Goal: Transaction & Acquisition: Download file/media

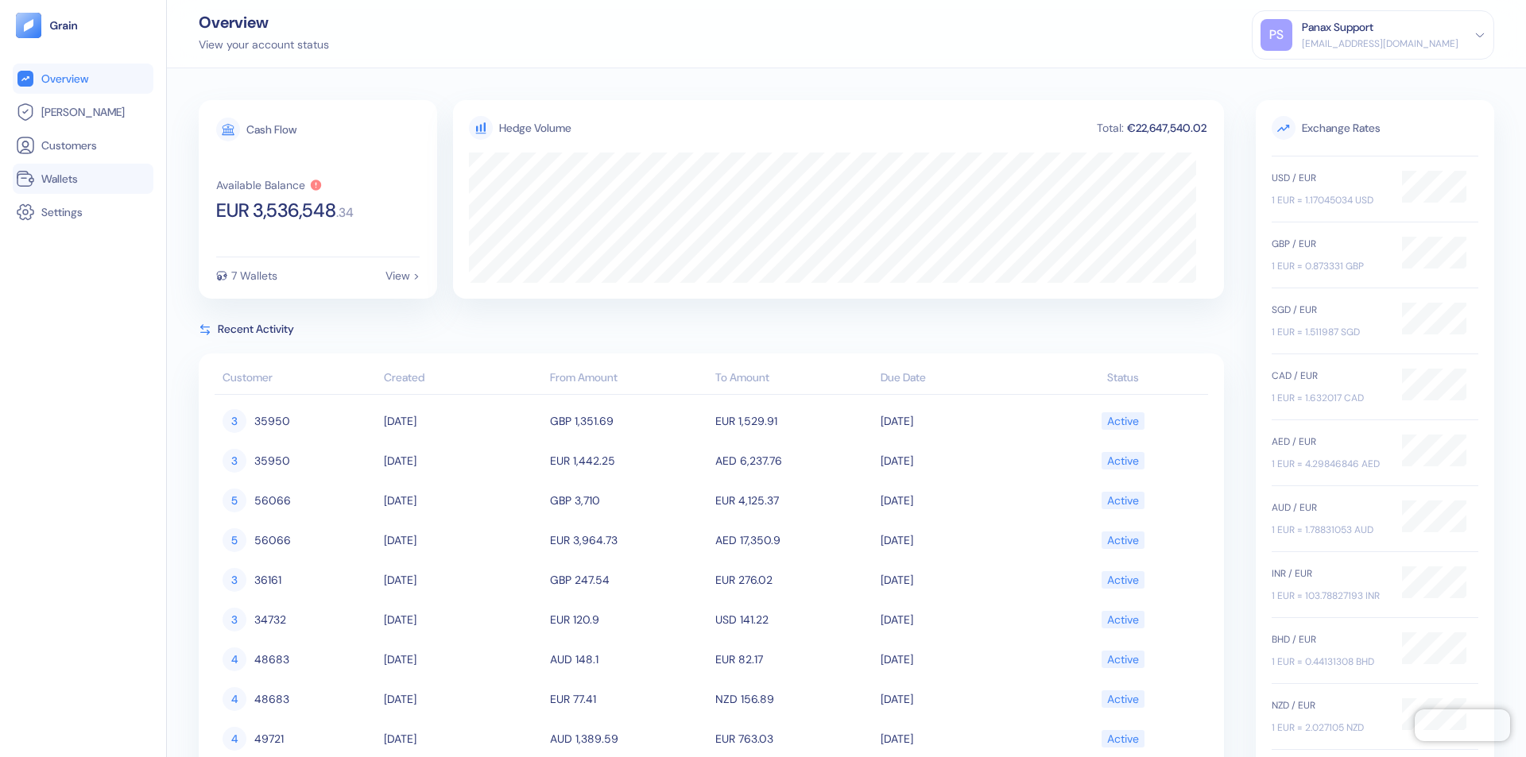
click at [83, 179] on link "Wallets" at bounding box center [83, 178] width 134 height 19
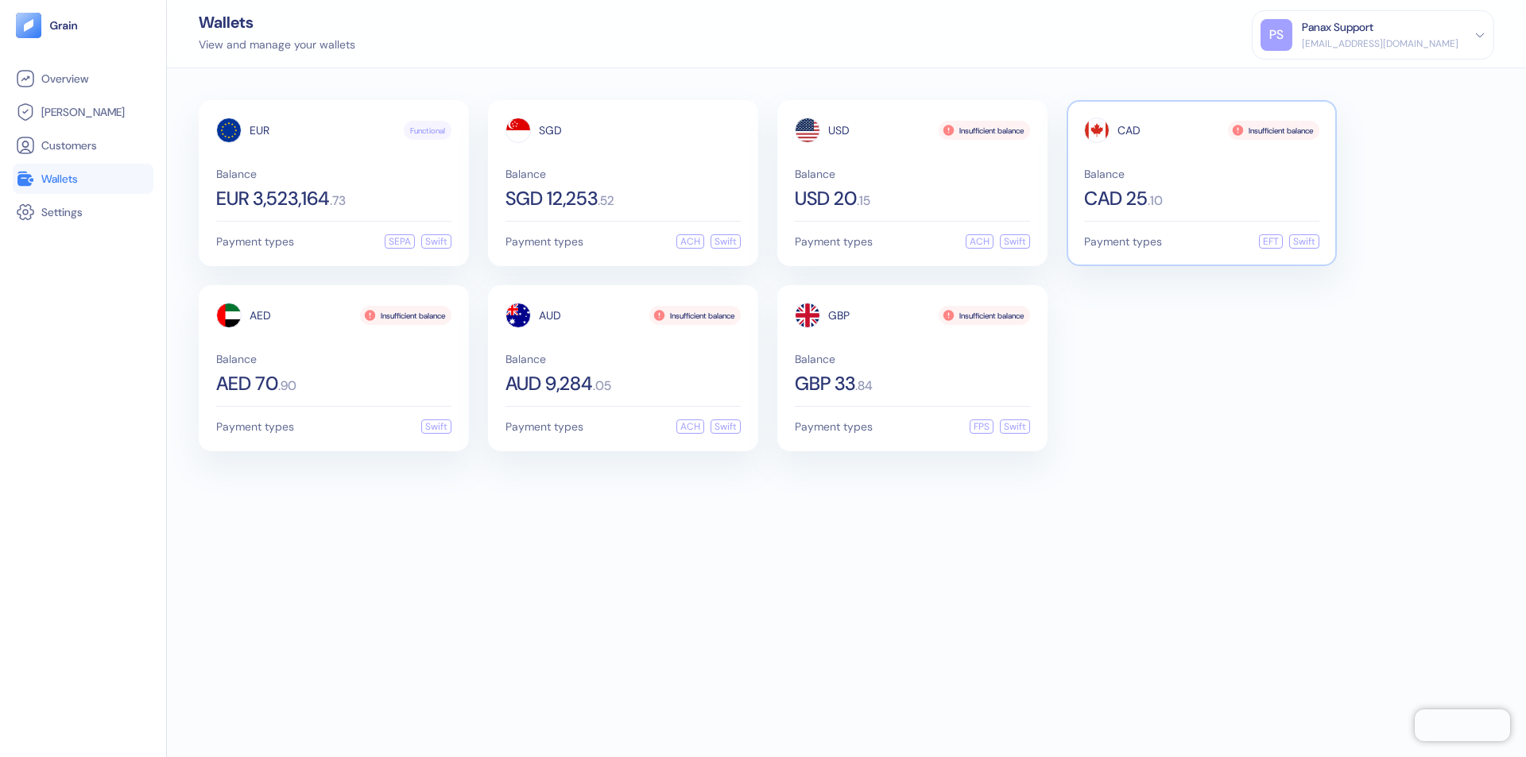
click at [1128, 130] on span "CAD" at bounding box center [1128, 130] width 23 height 11
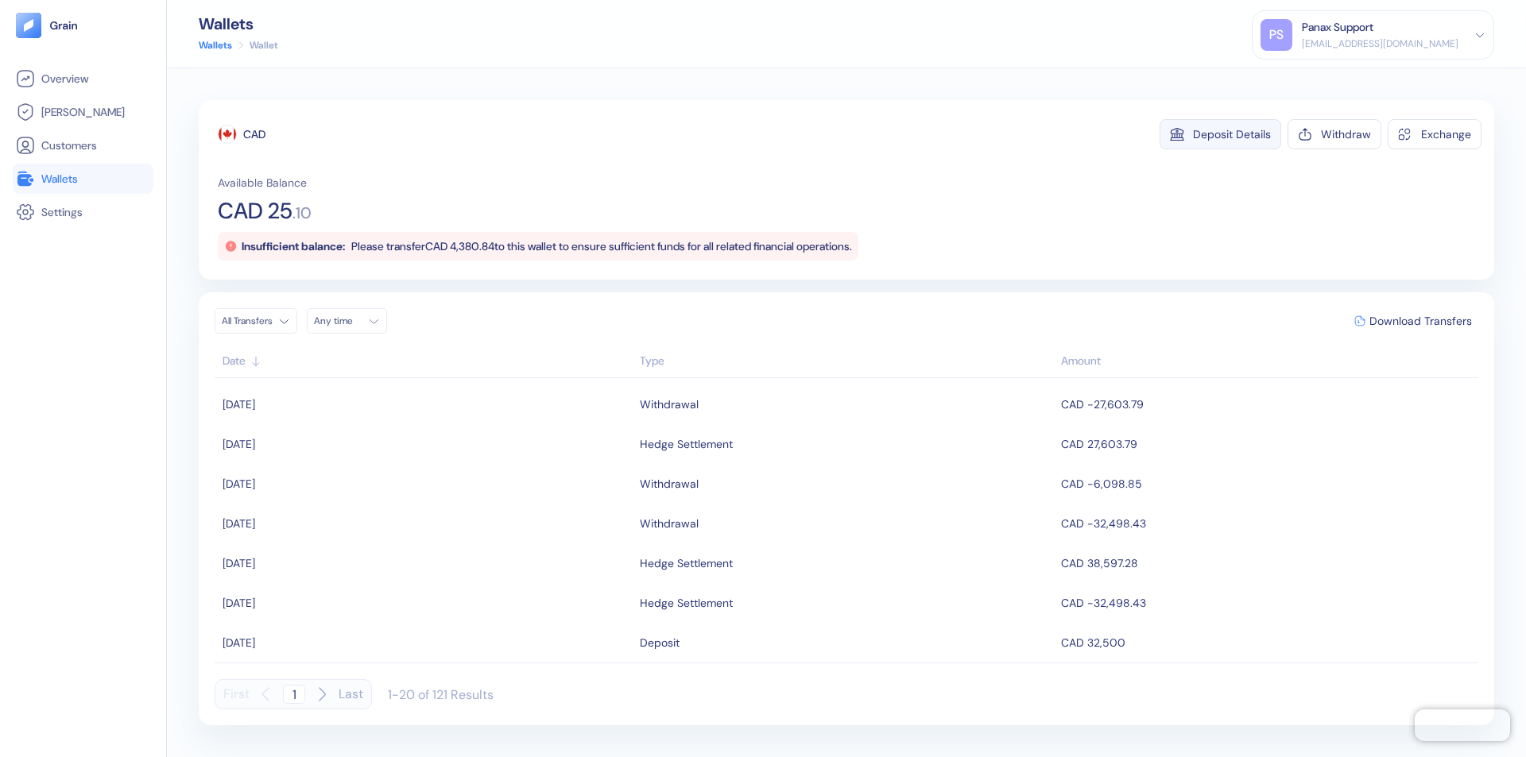
click at [1232, 134] on div "Deposit Details" at bounding box center [1232, 134] width 78 height 11
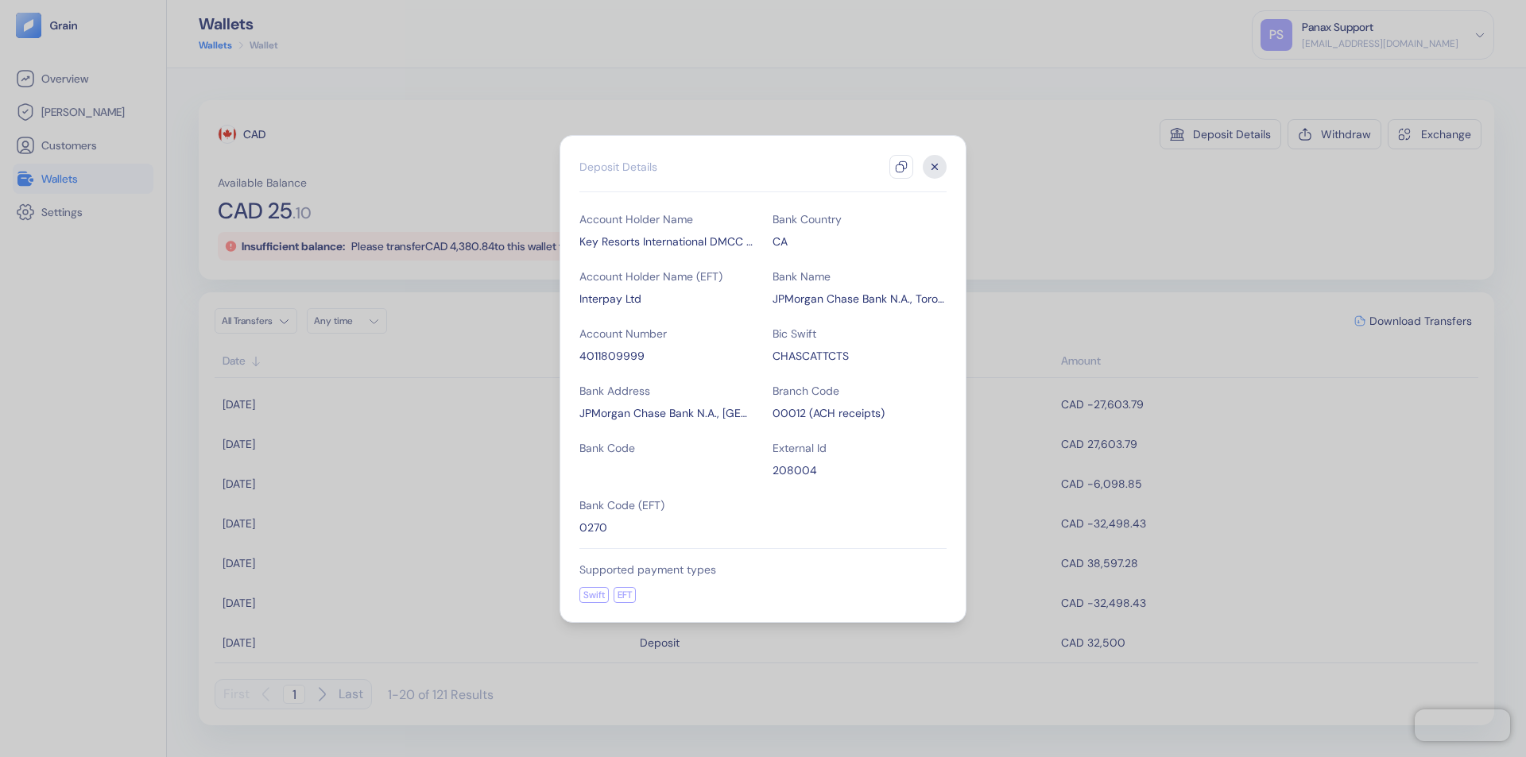
click at [901, 167] on icon "button" at bounding box center [901, 167] width 13 height 13
click at [934, 167] on icon "button" at bounding box center [935, 167] width 6 height 6
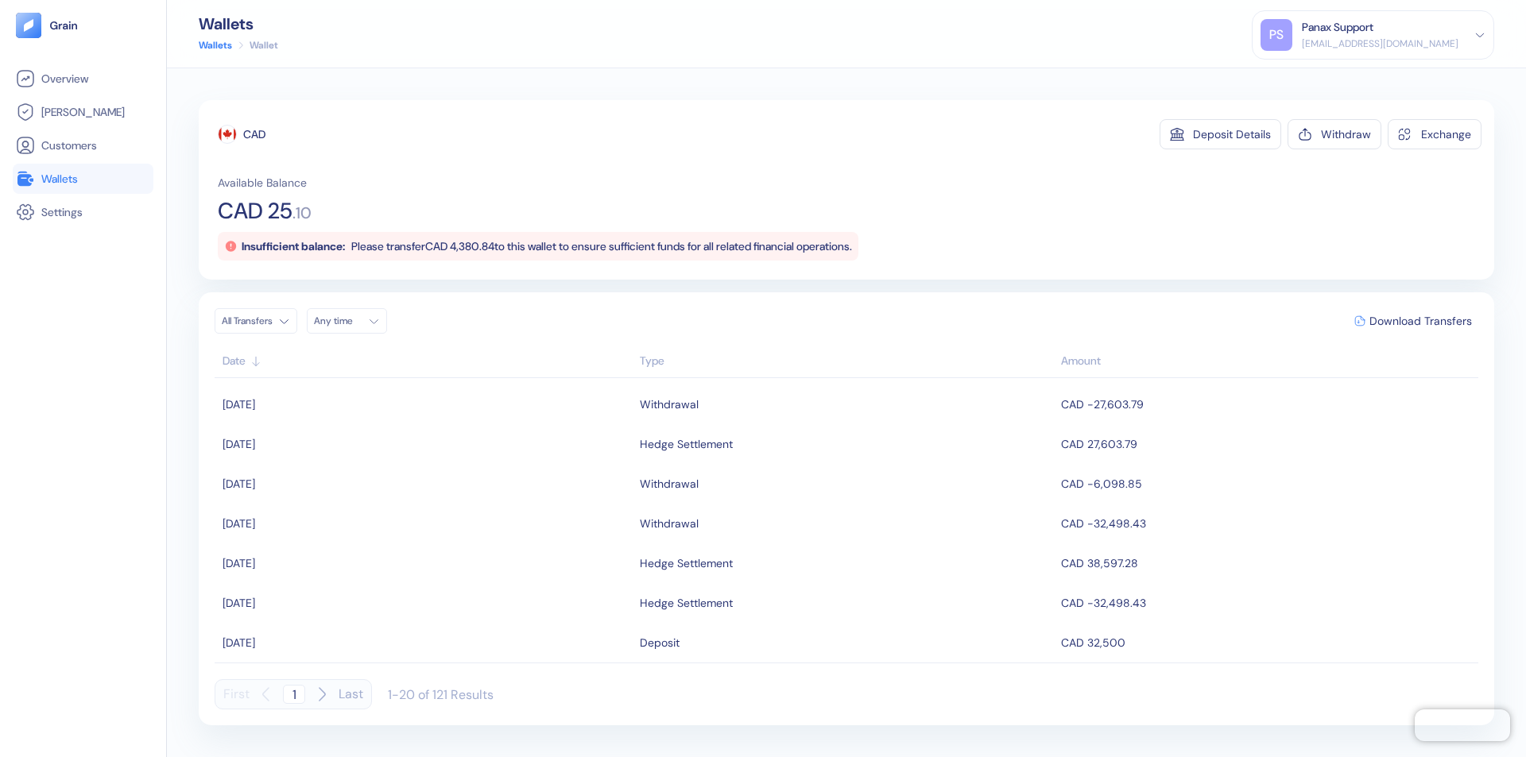
click at [351, 321] on div "Any time" at bounding box center [338, 321] width 48 height 13
click at [426, 470] on button "27" at bounding box center [425, 469] width 19 height 19
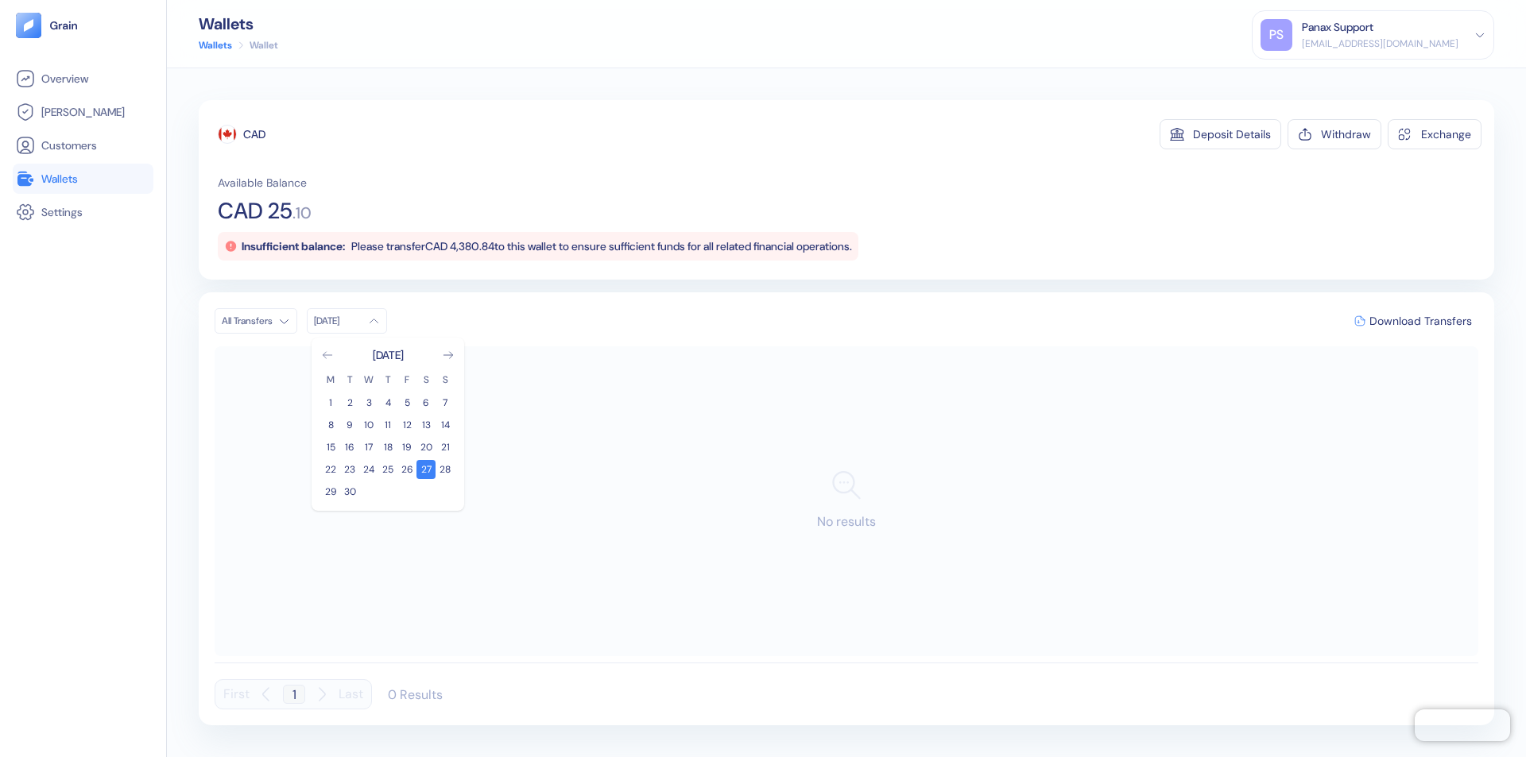
click at [327, 355] on icon "Go to previous month" at bounding box center [327, 355] width 9 height 6
click at [388, 492] on button "28" at bounding box center [387, 491] width 19 height 19
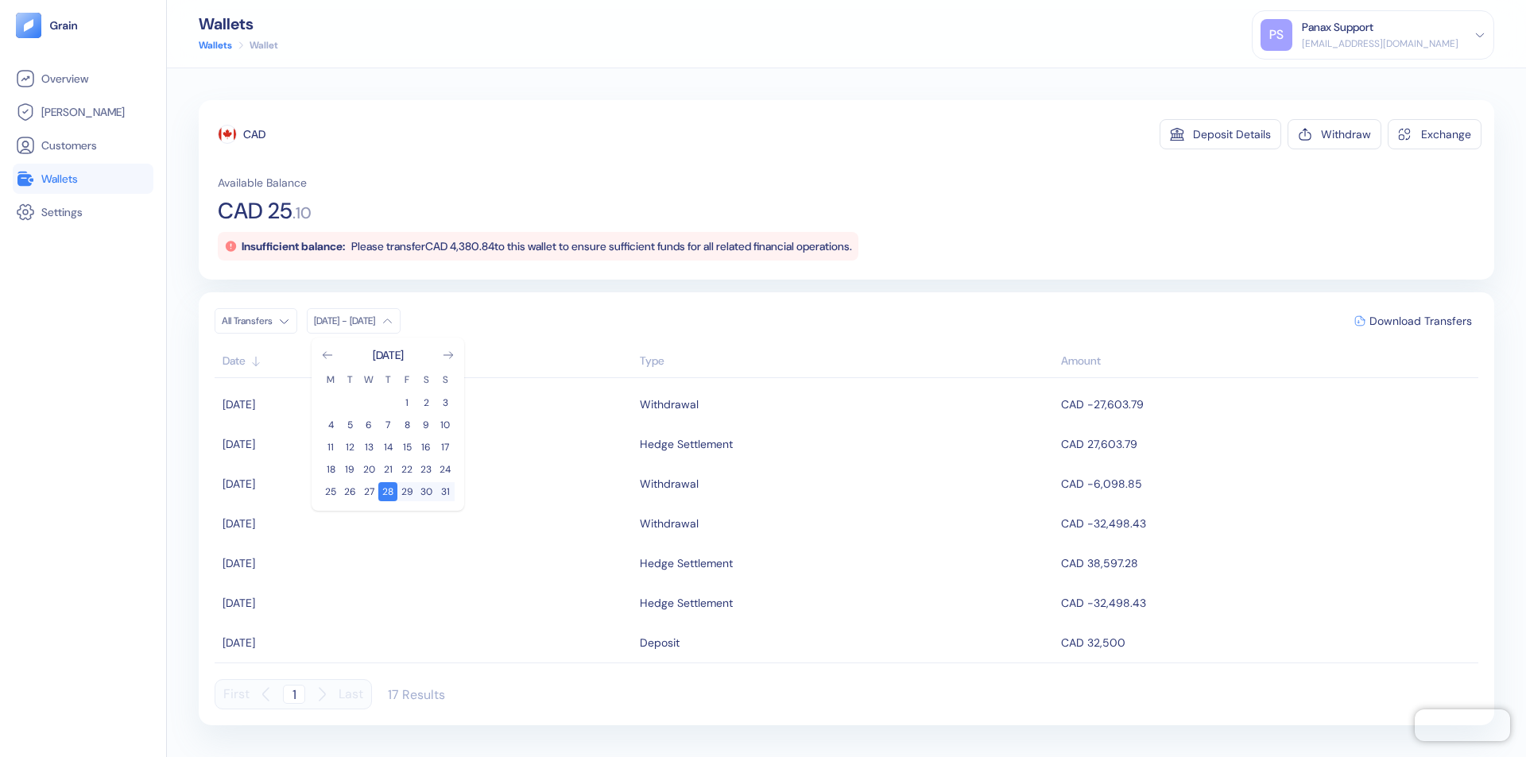
click at [254, 134] on div "CAD" at bounding box center [254, 134] width 22 height 16
click at [1420, 321] on span "Download Transfers" at bounding box center [1420, 320] width 103 height 11
click at [83, 179] on link "Wallets" at bounding box center [83, 178] width 134 height 19
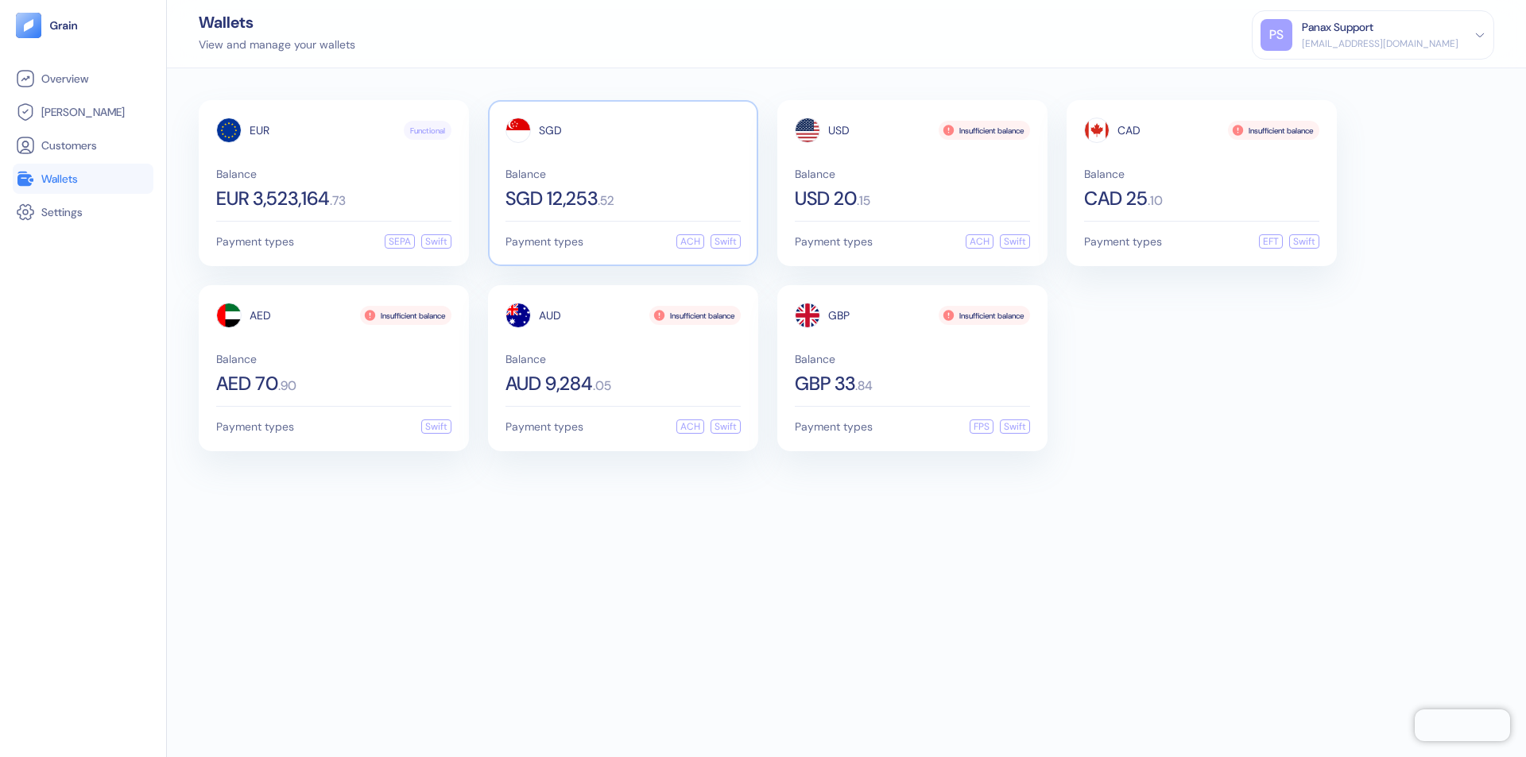
click at [550, 130] on span "SGD" at bounding box center [550, 130] width 23 height 11
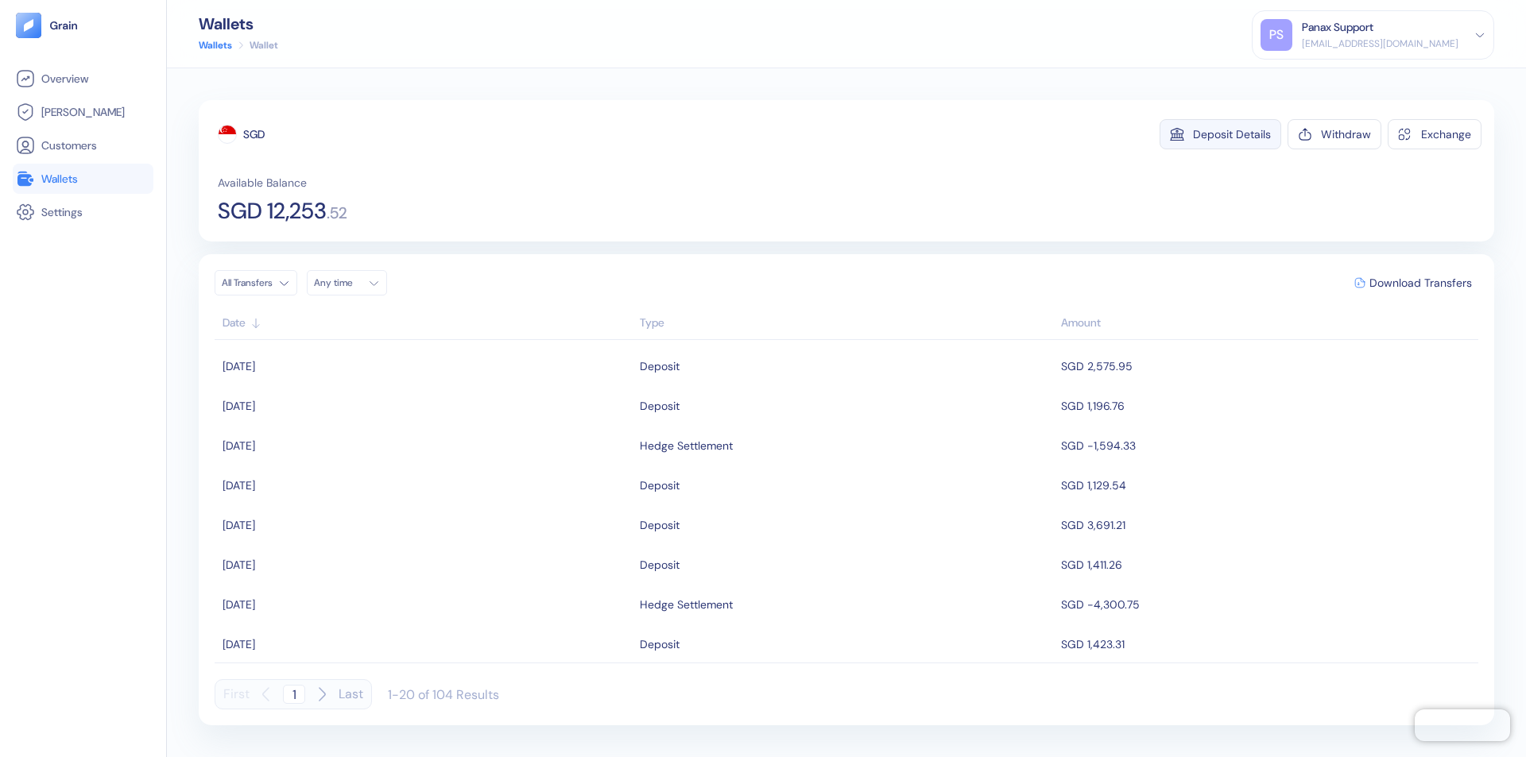
click at [1232, 134] on div "Deposit Details" at bounding box center [1232, 134] width 78 height 11
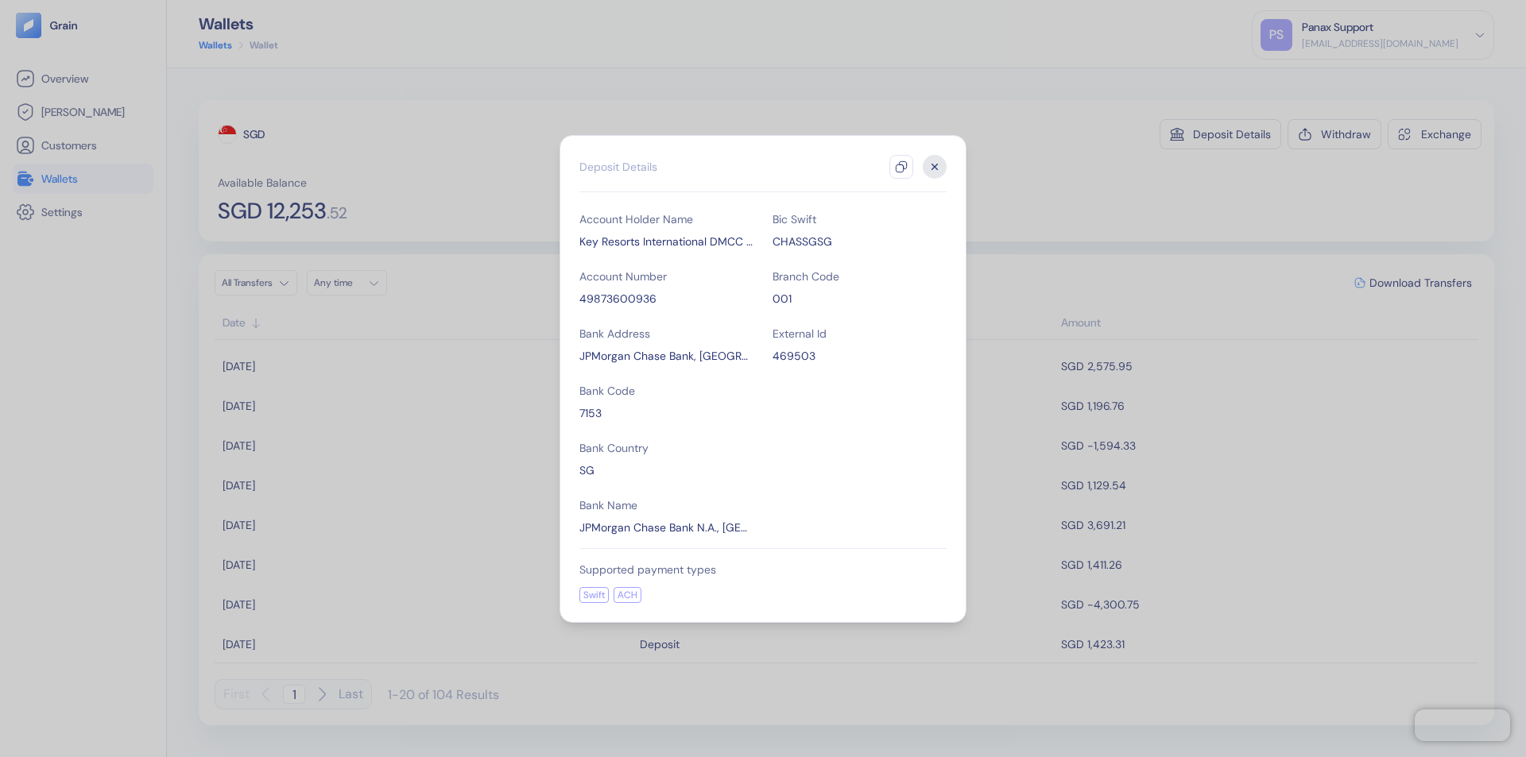
click at [901, 167] on icon "button" at bounding box center [901, 167] width 13 height 13
click at [934, 167] on icon "button" at bounding box center [935, 167] width 6 height 6
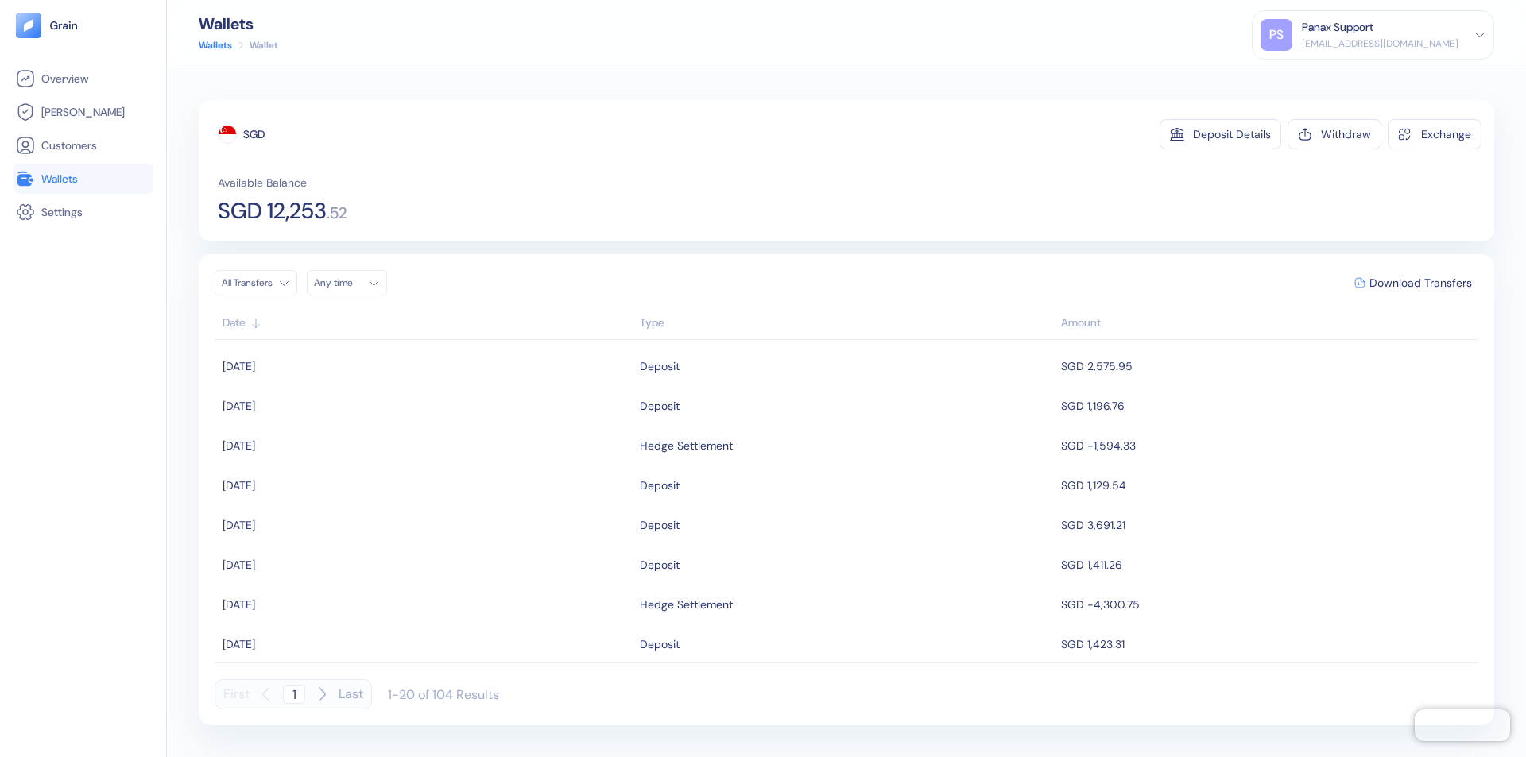
click at [351, 283] on div "Any time" at bounding box center [338, 283] width 48 height 13
click at [426, 431] on button "27" at bounding box center [425, 431] width 19 height 19
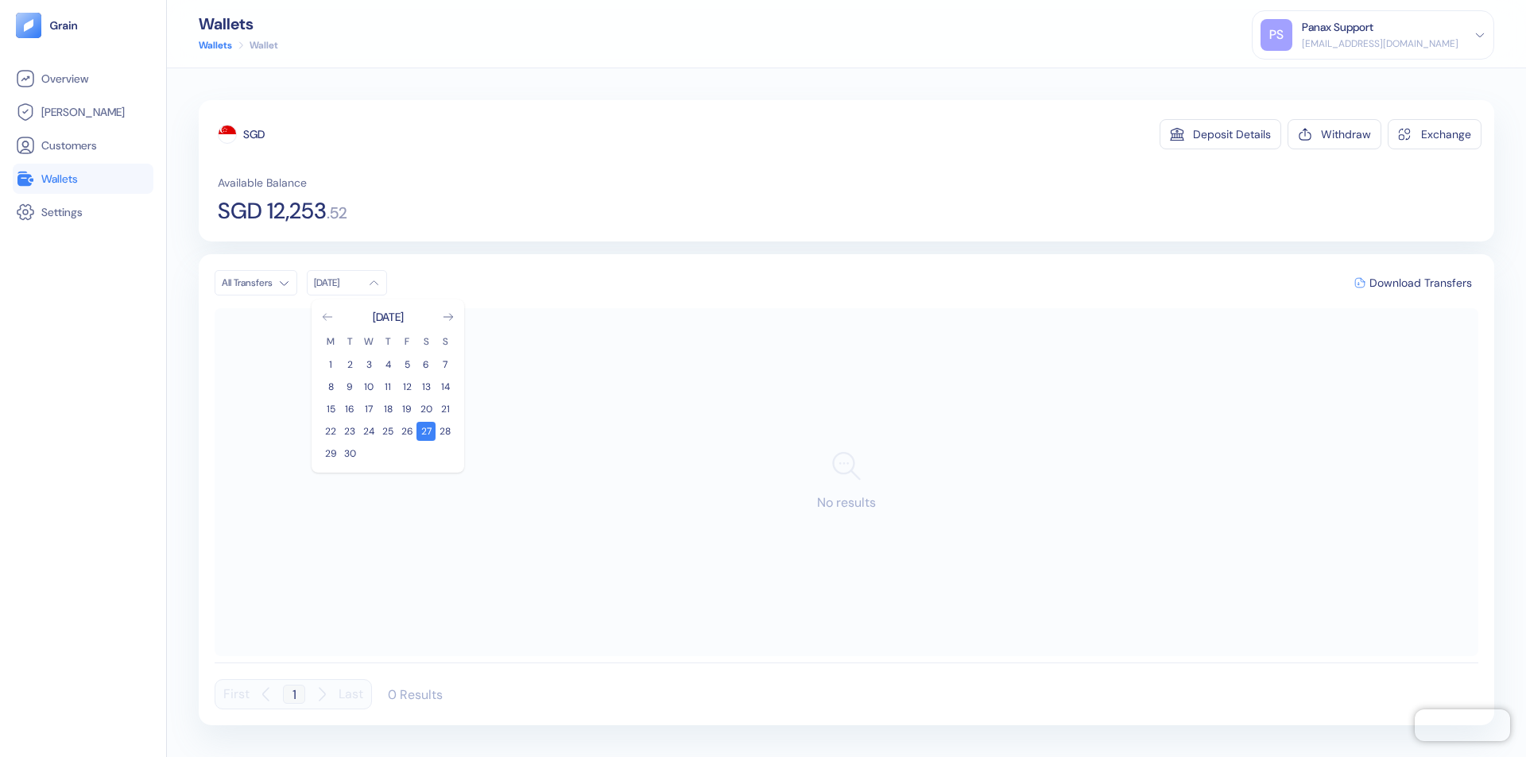
click at [327, 317] on icon "Go to previous month" at bounding box center [327, 317] width 9 height 6
click at [388, 454] on button "28" at bounding box center [387, 453] width 19 height 19
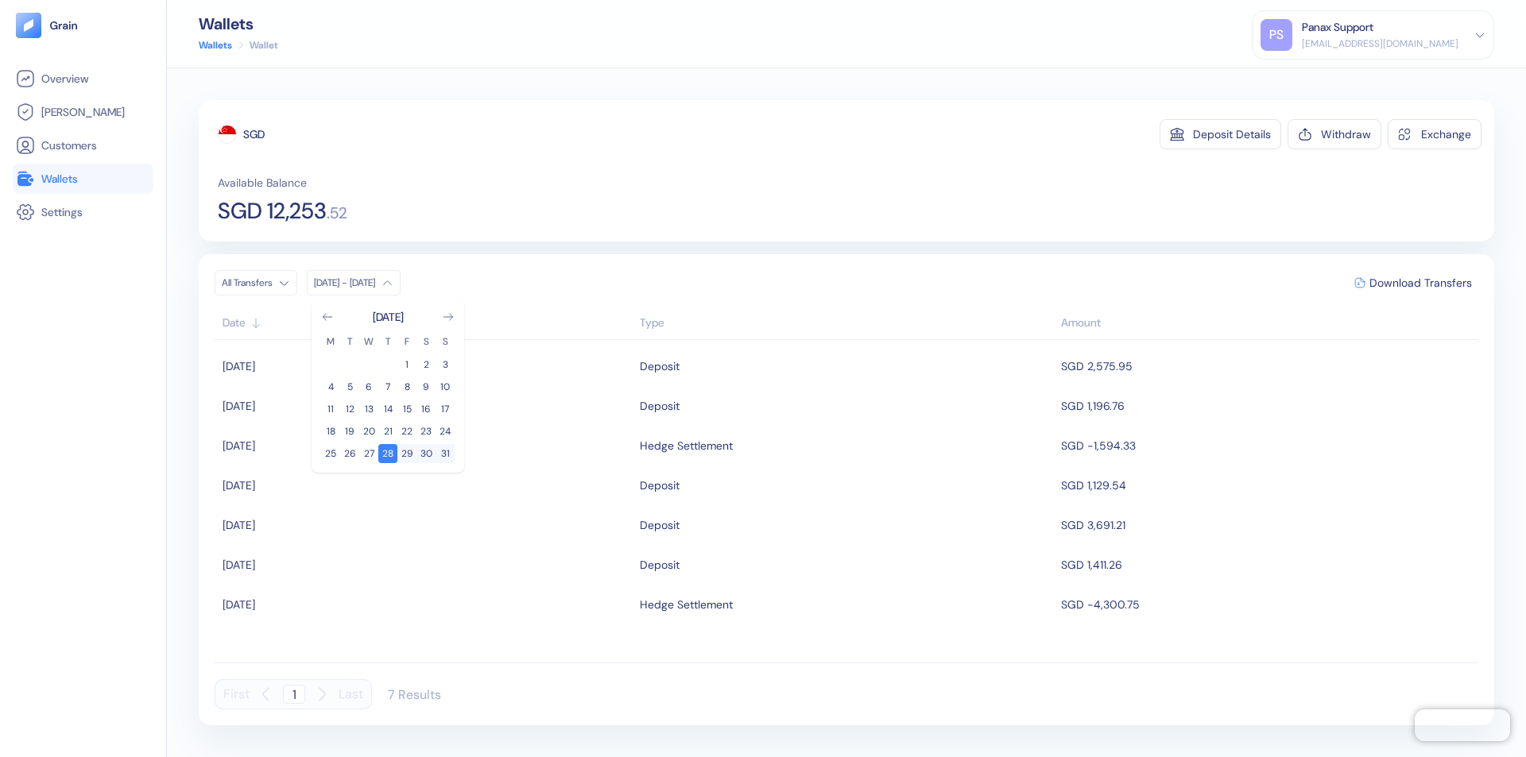
click at [254, 134] on div "SGD" at bounding box center [253, 134] width 21 height 16
click at [1420, 283] on span "Download Transfers" at bounding box center [1420, 282] width 103 height 11
click at [83, 179] on link "Wallets" at bounding box center [83, 178] width 134 height 19
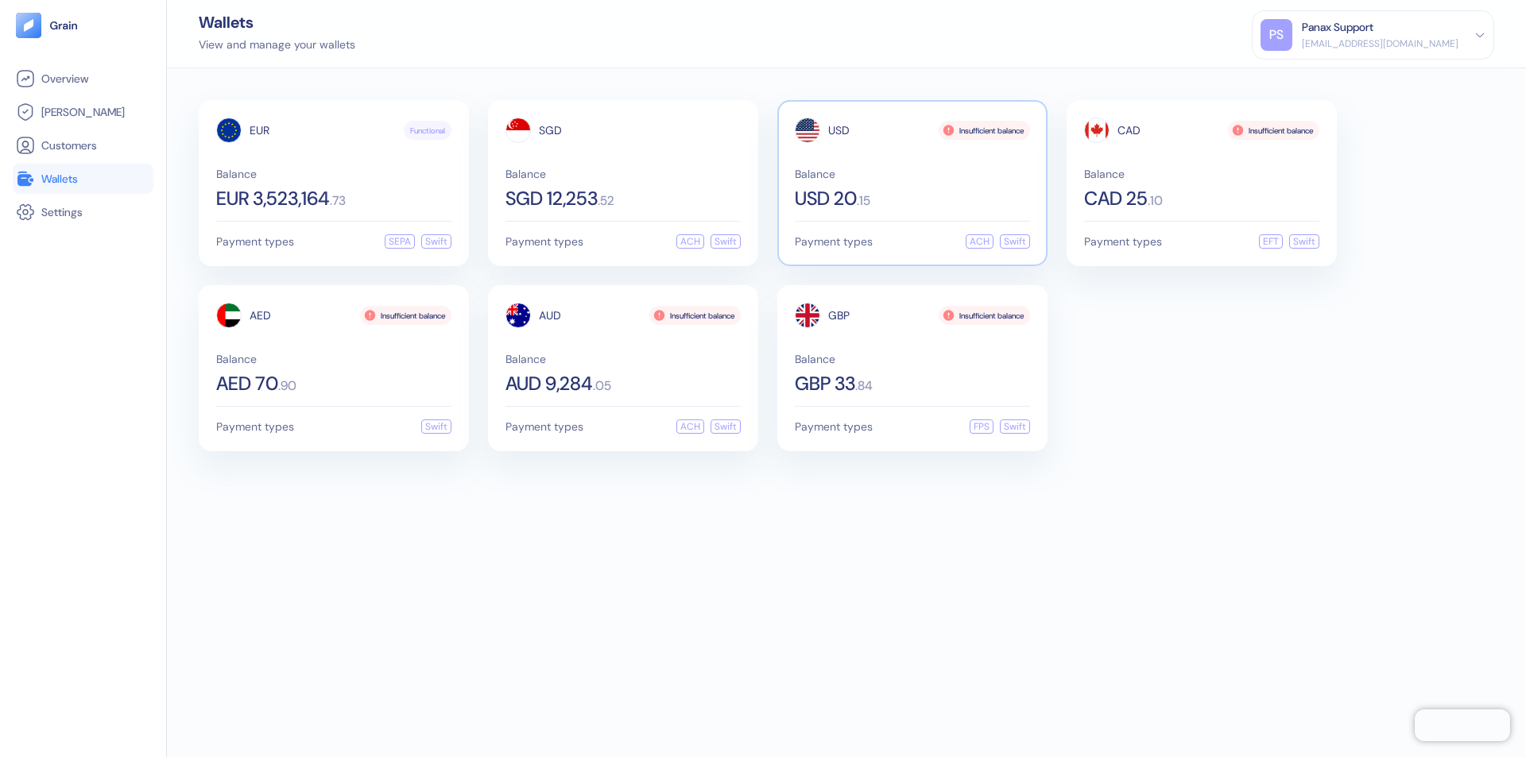
click at [838, 130] on span "USD" at bounding box center [838, 130] width 21 height 11
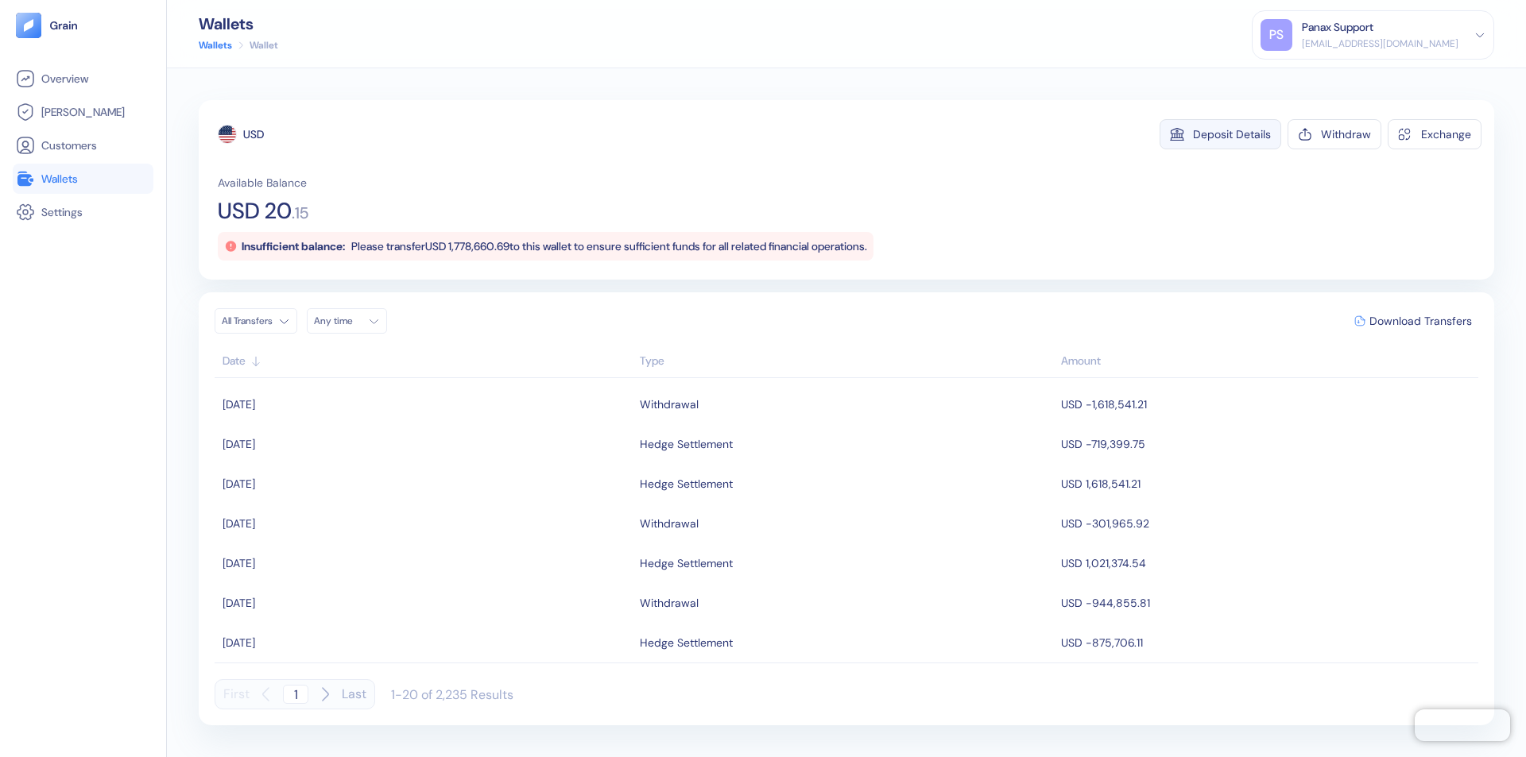
click at [1232, 134] on div "Deposit Details" at bounding box center [1232, 134] width 78 height 11
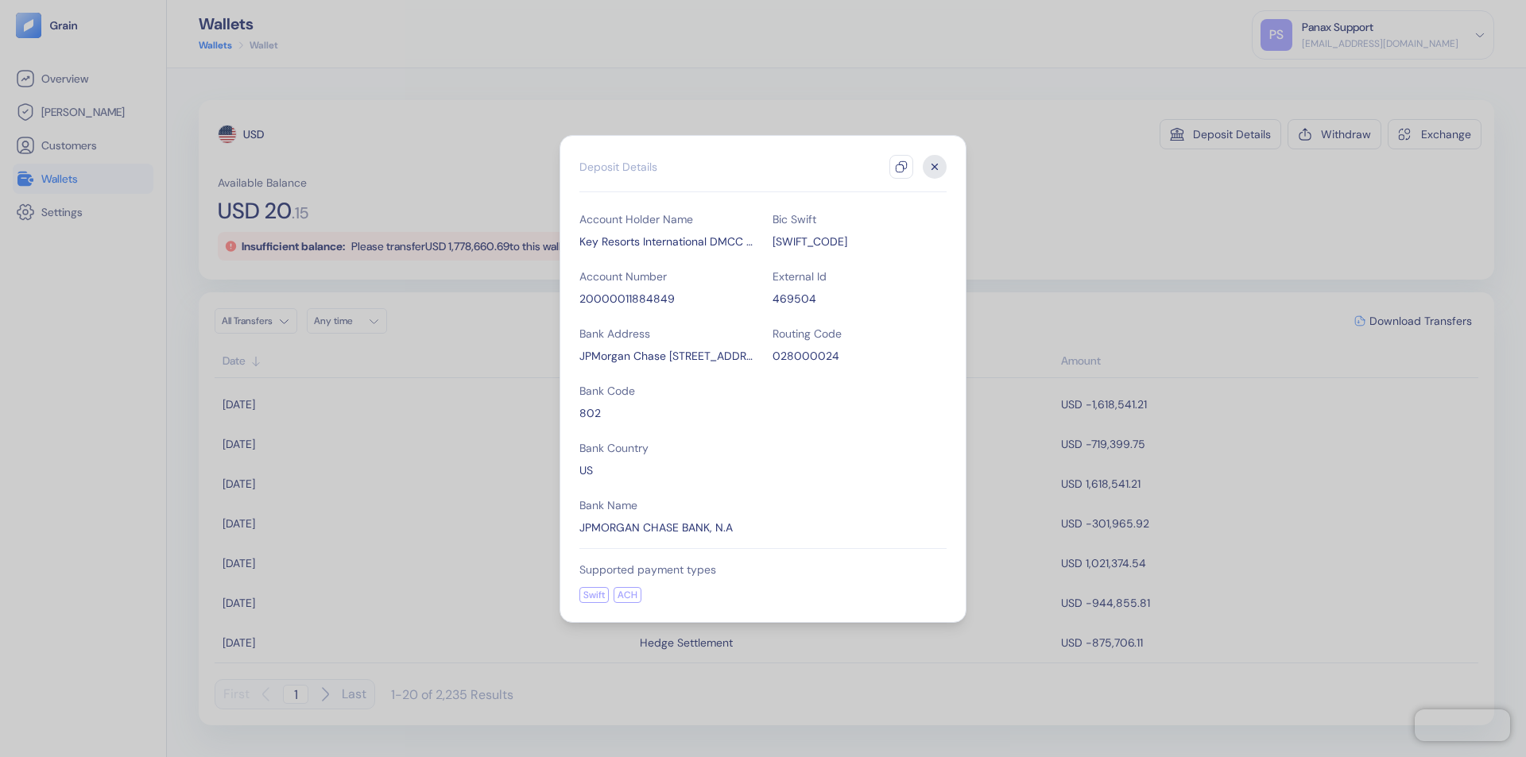
click at [901, 167] on icon "button" at bounding box center [901, 167] width 13 height 13
click at [934, 167] on icon "button" at bounding box center [935, 167] width 6 height 6
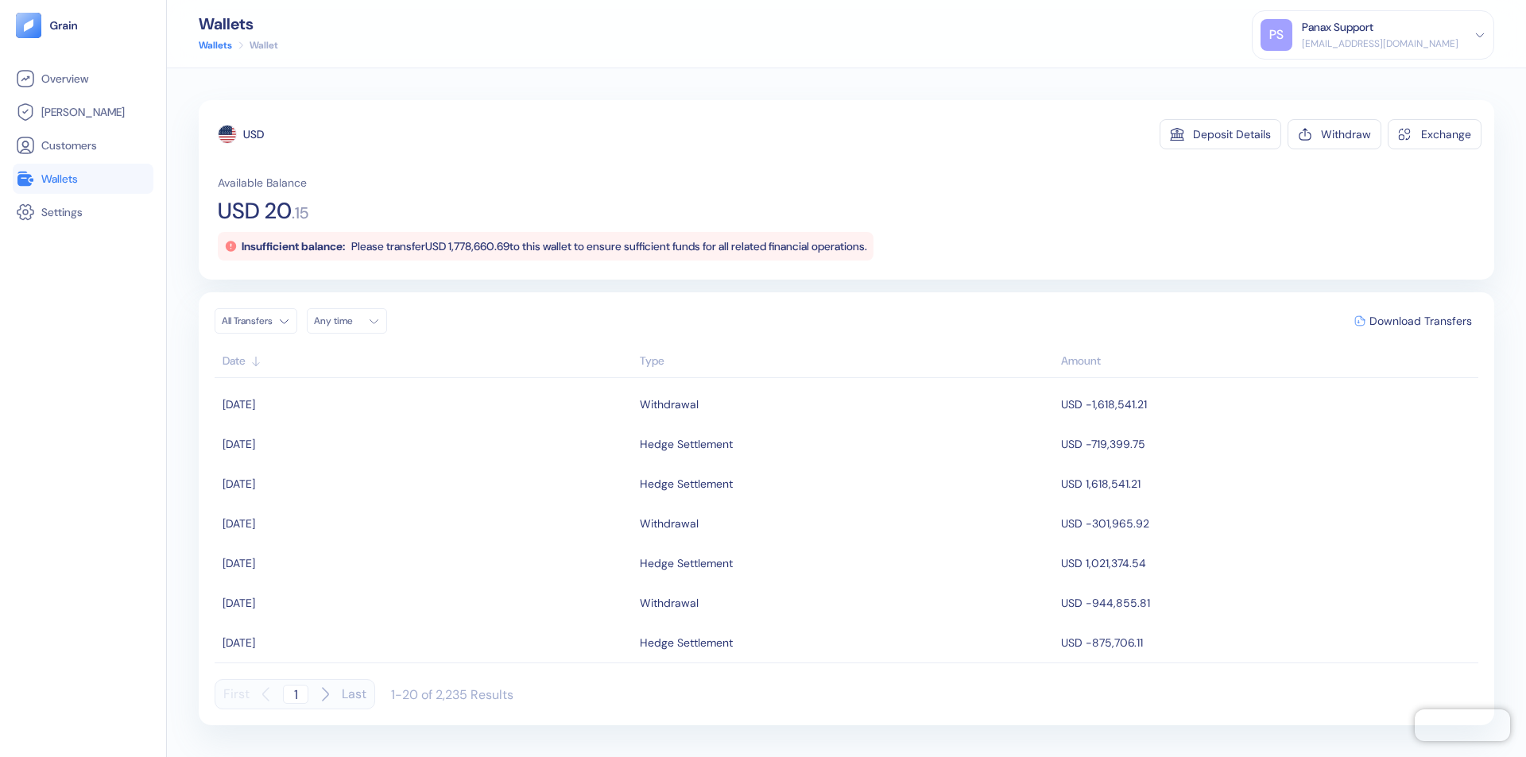
click at [351, 321] on div "Any time" at bounding box center [338, 321] width 48 height 13
click at [426, 470] on button "27" at bounding box center [425, 469] width 19 height 19
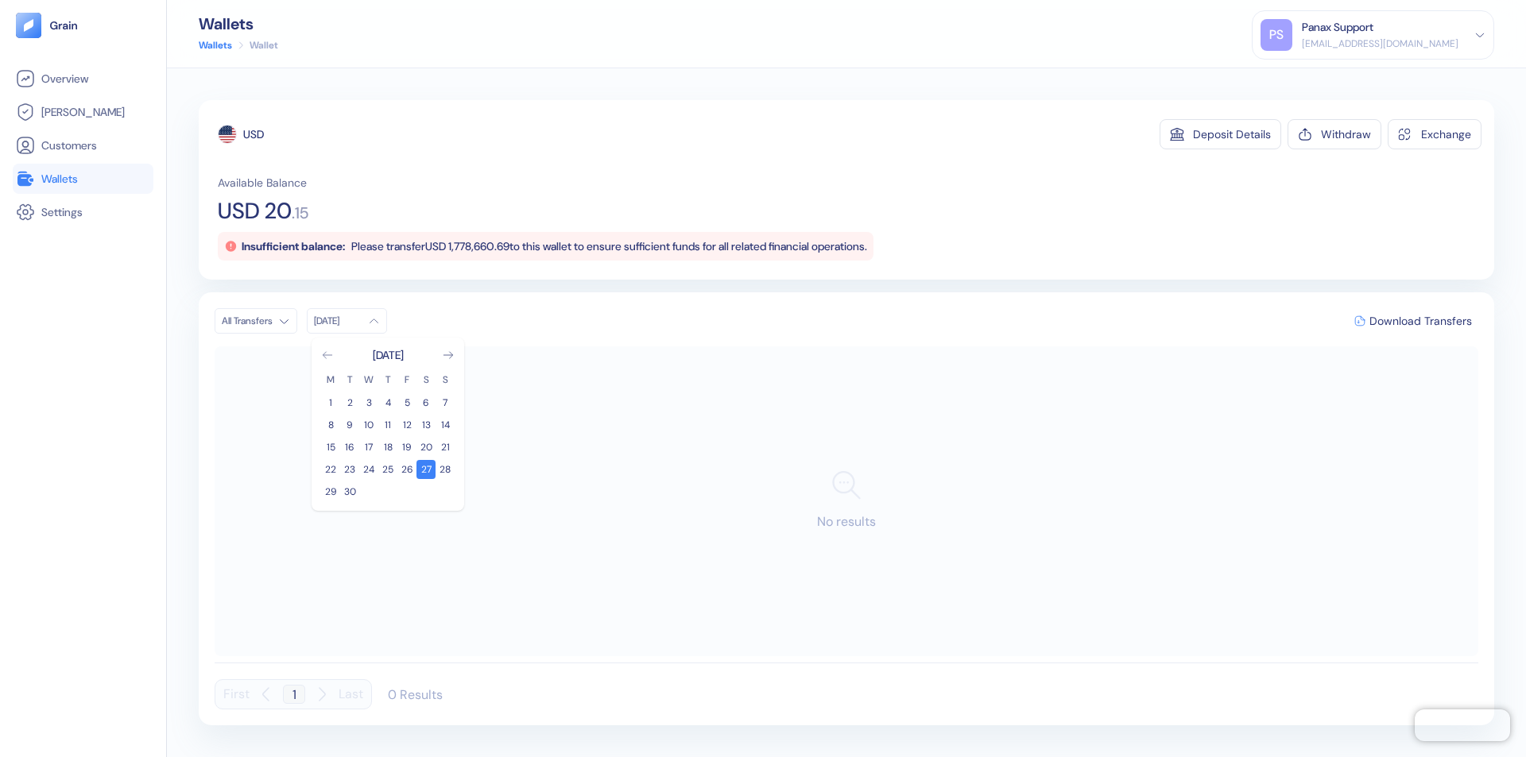
click at [327, 355] on icon "Go to previous month" at bounding box center [327, 355] width 9 height 6
click at [388, 492] on button "28" at bounding box center [387, 491] width 19 height 19
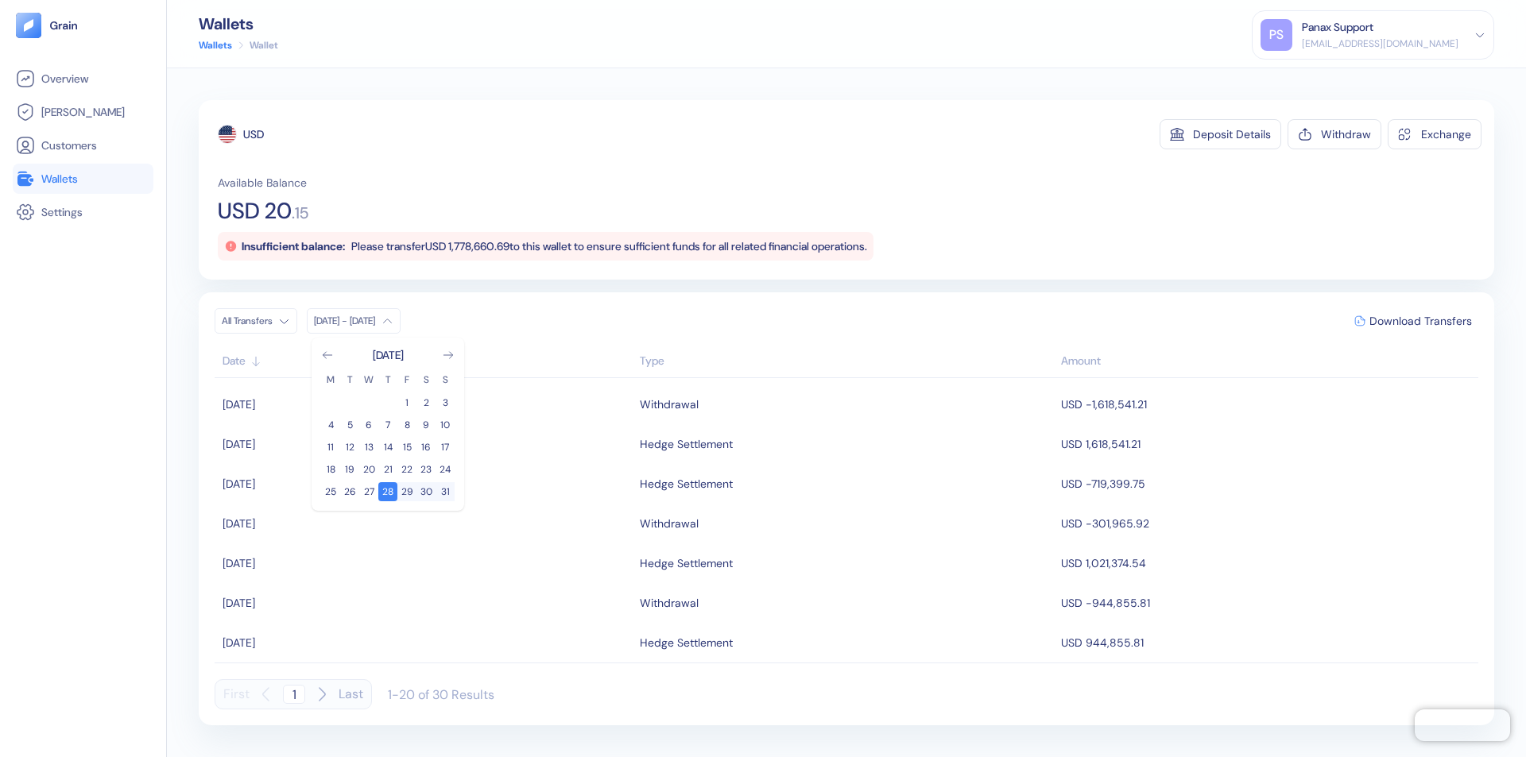
click at [253, 134] on div "USD" at bounding box center [253, 134] width 21 height 16
click at [1420, 321] on span "Download Transfers" at bounding box center [1420, 320] width 103 height 11
click at [83, 179] on link "Wallets" at bounding box center [83, 178] width 134 height 19
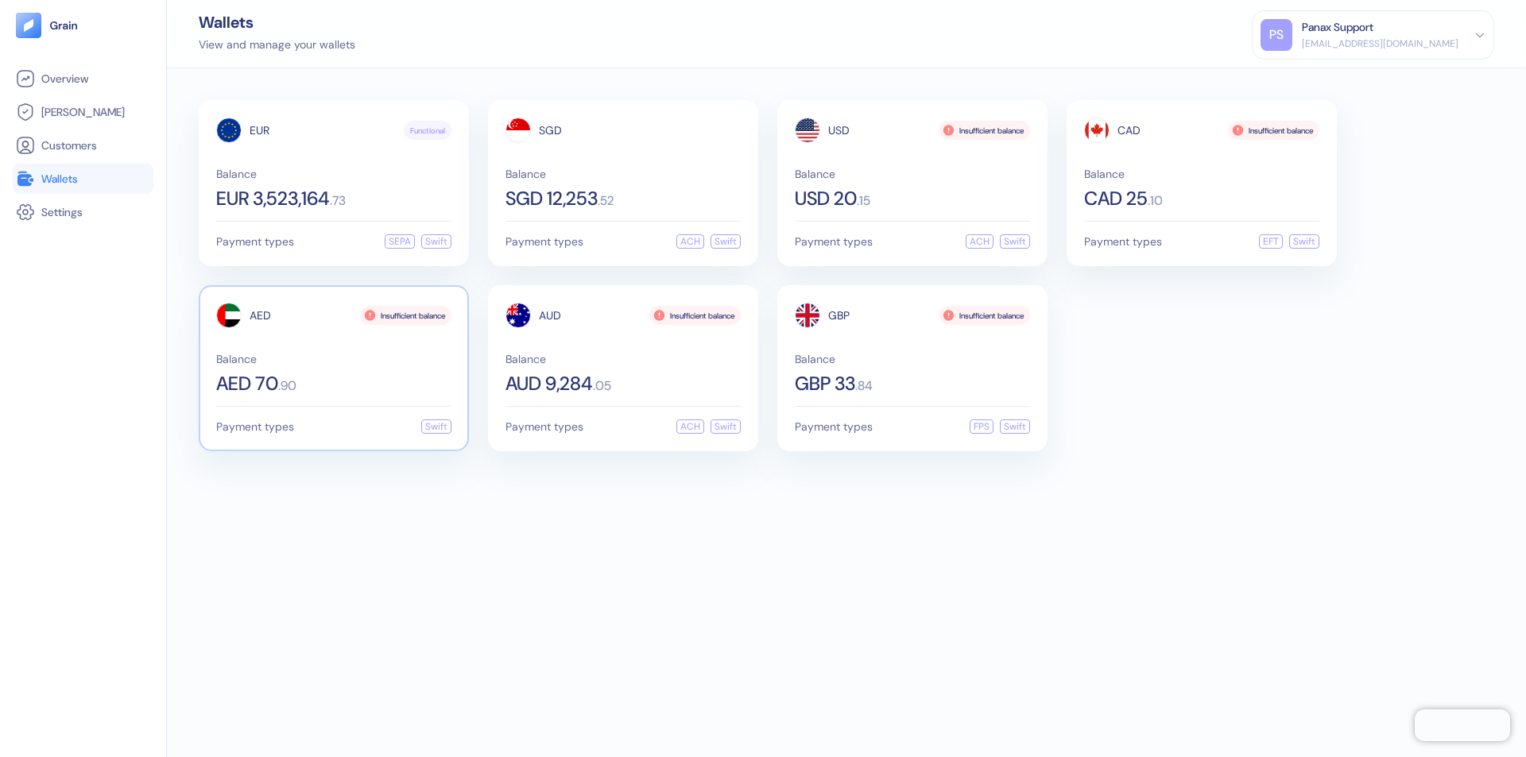
click at [260, 315] on span "AED" at bounding box center [260, 315] width 21 height 11
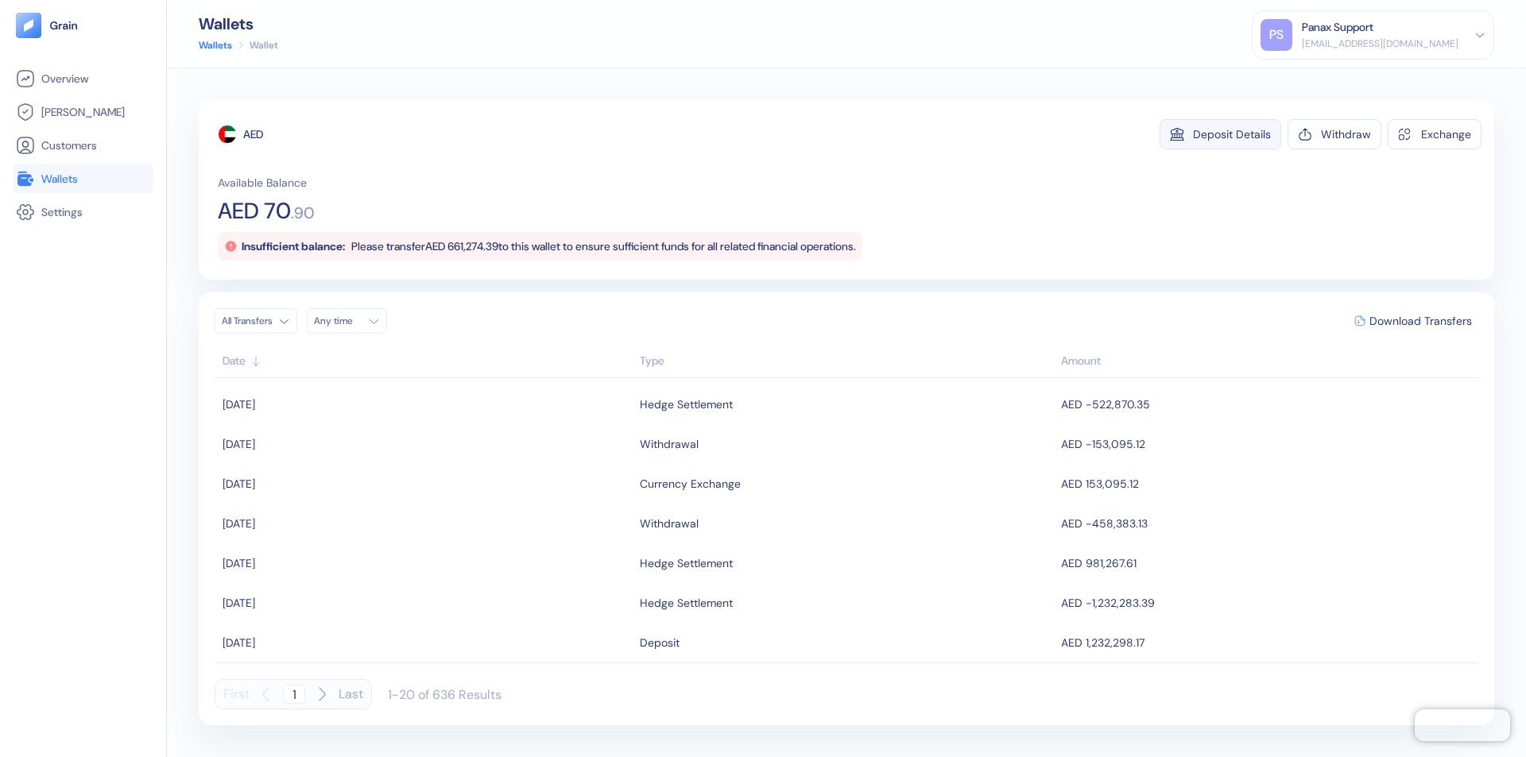
click at [1232, 134] on div "Deposit Details" at bounding box center [1232, 134] width 78 height 11
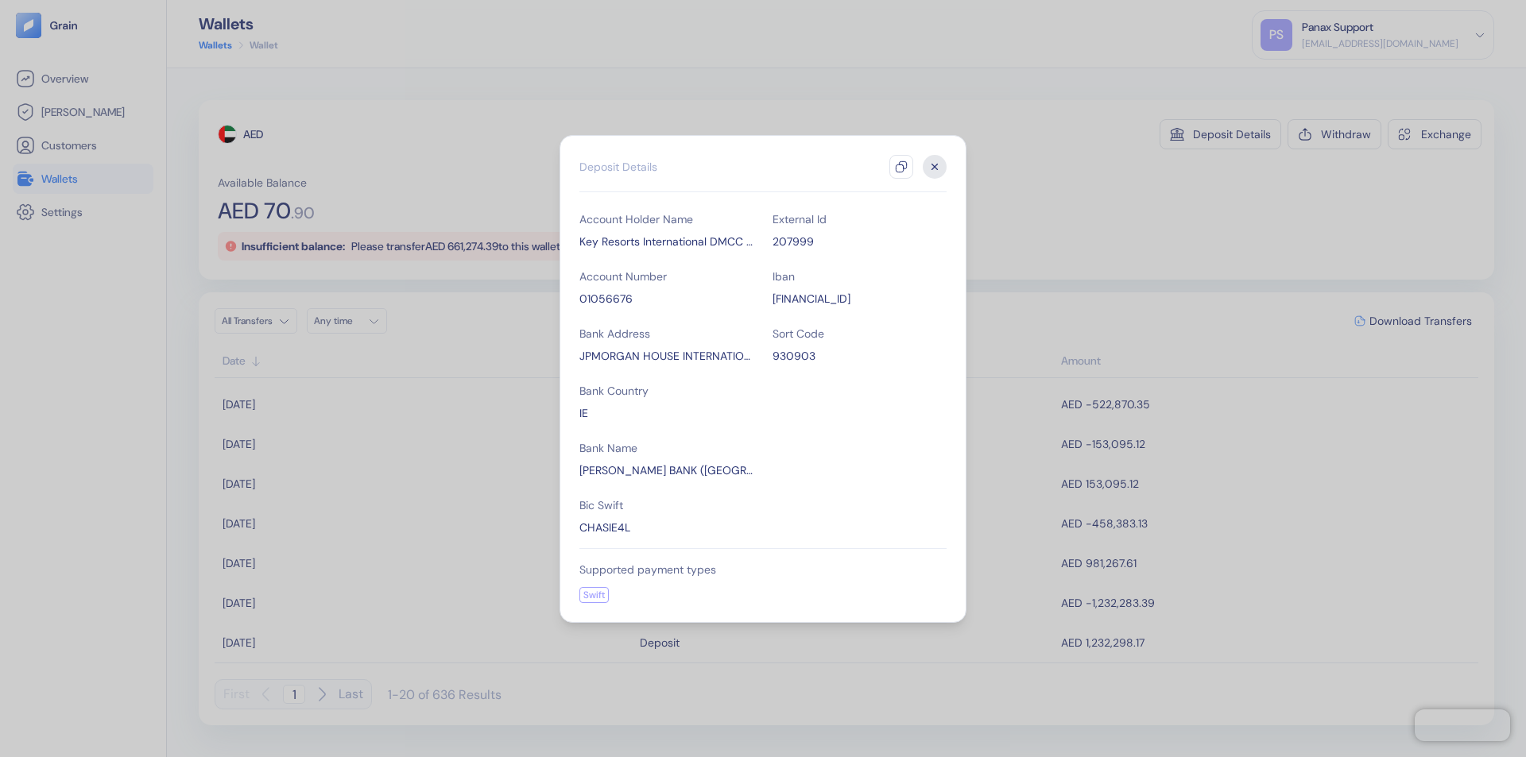
click at [901, 167] on icon "button" at bounding box center [901, 167] width 13 height 13
click at [934, 167] on icon "button" at bounding box center [935, 167] width 6 height 6
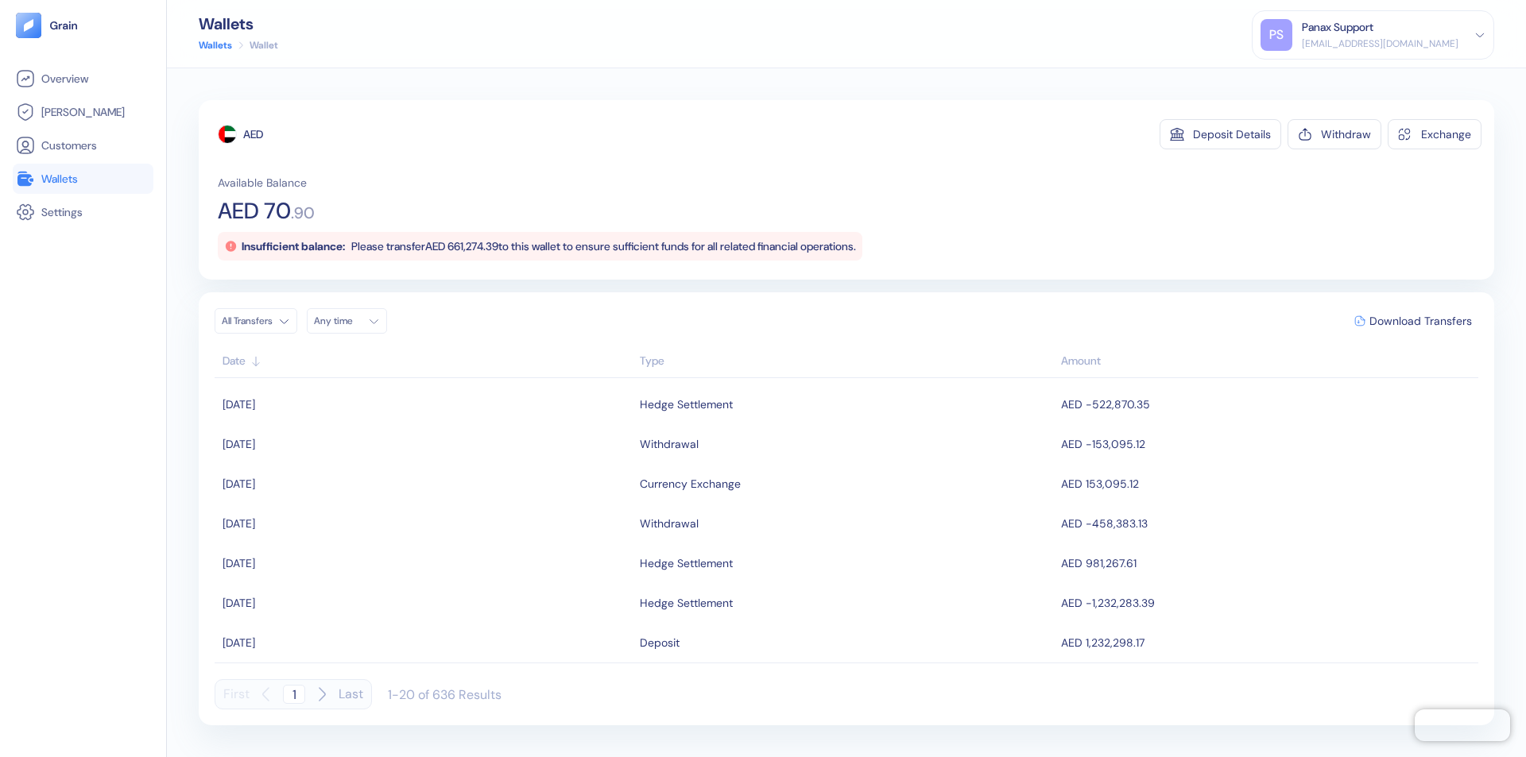
click at [351, 321] on div "Any time" at bounding box center [338, 321] width 48 height 13
click at [426, 470] on button "27" at bounding box center [425, 469] width 19 height 19
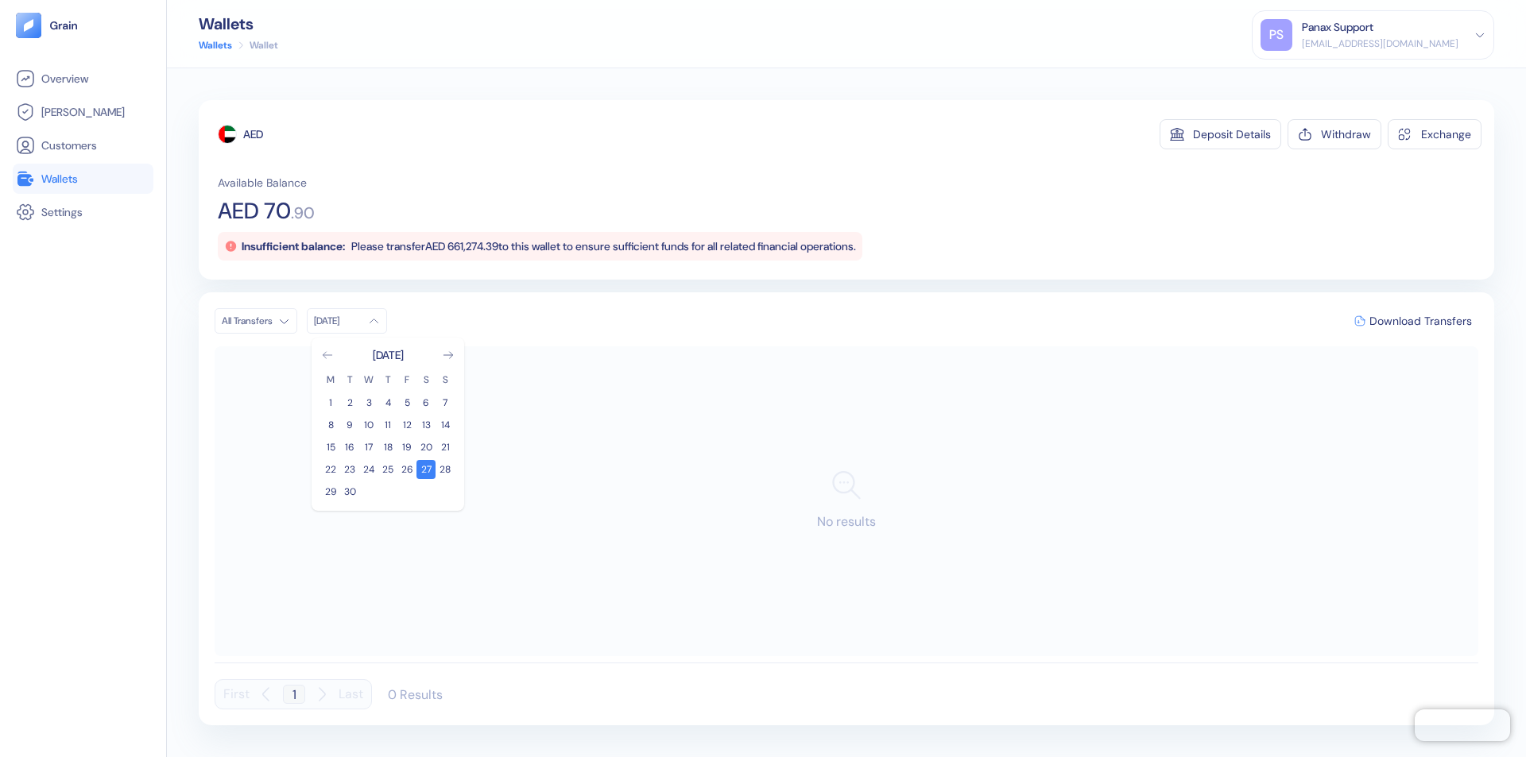
click at [327, 355] on icon "Go to previous month" at bounding box center [327, 355] width 9 height 6
click at [388, 492] on button "28" at bounding box center [387, 491] width 19 height 19
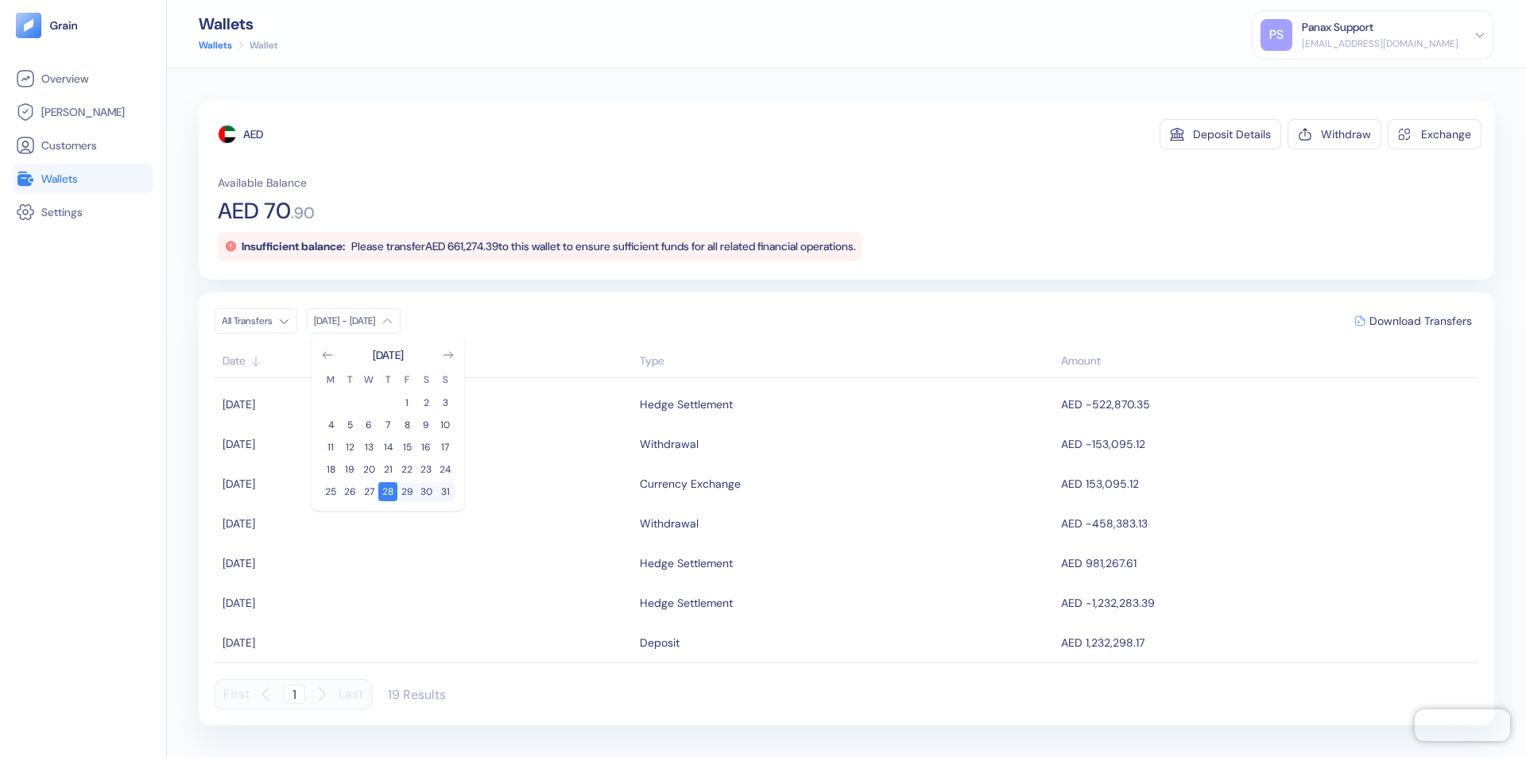
click at [253, 134] on div "AED" at bounding box center [253, 134] width 20 height 16
click at [1420, 321] on span "Download Transfers" at bounding box center [1420, 320] width 103 height 11
click at [83, 179] on link "Wallets" at bounding box center [83, 178] width 134 height 19
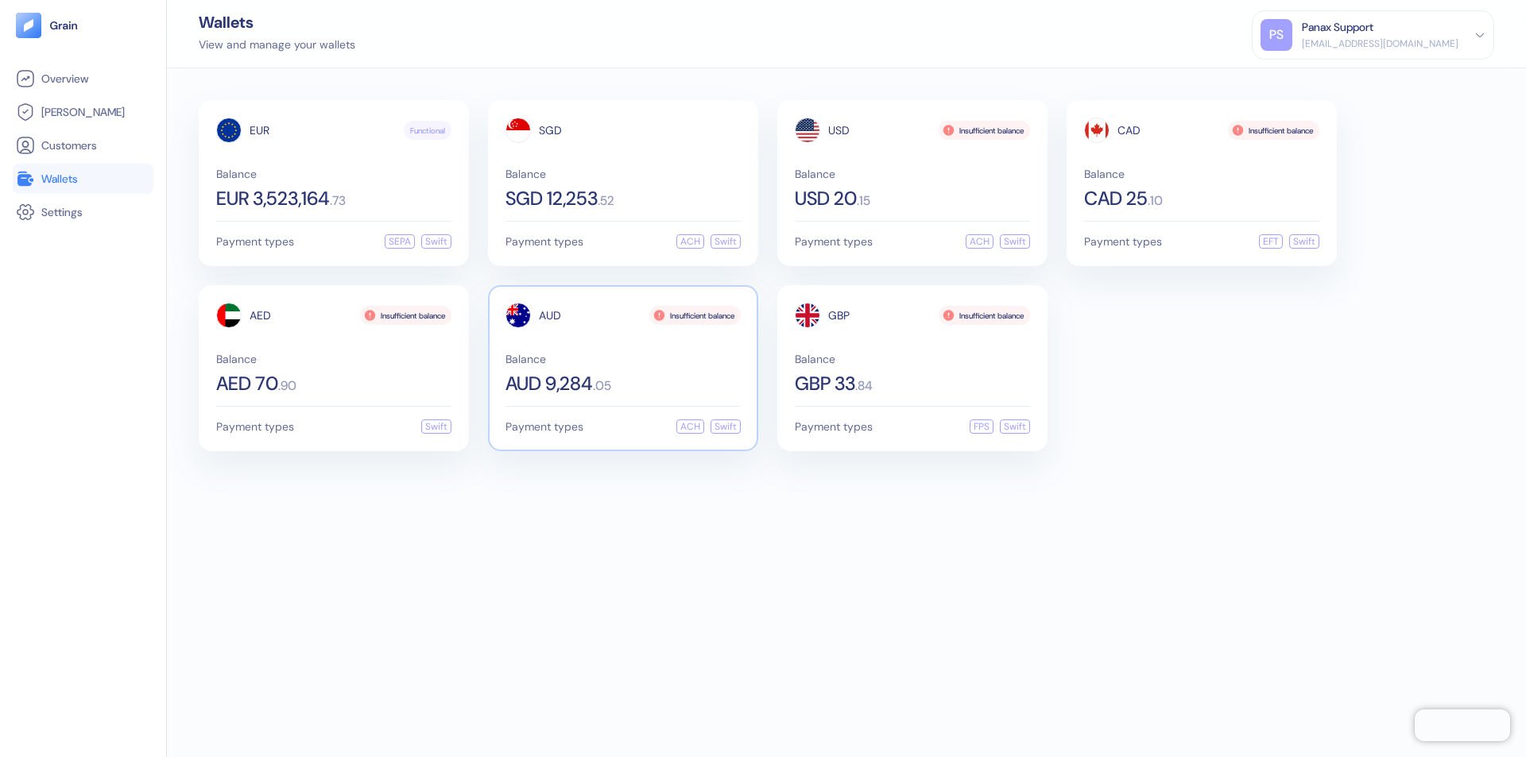
click at [550, 315] on span "AUD" at bounding box center [550, 315] width 22 height 11
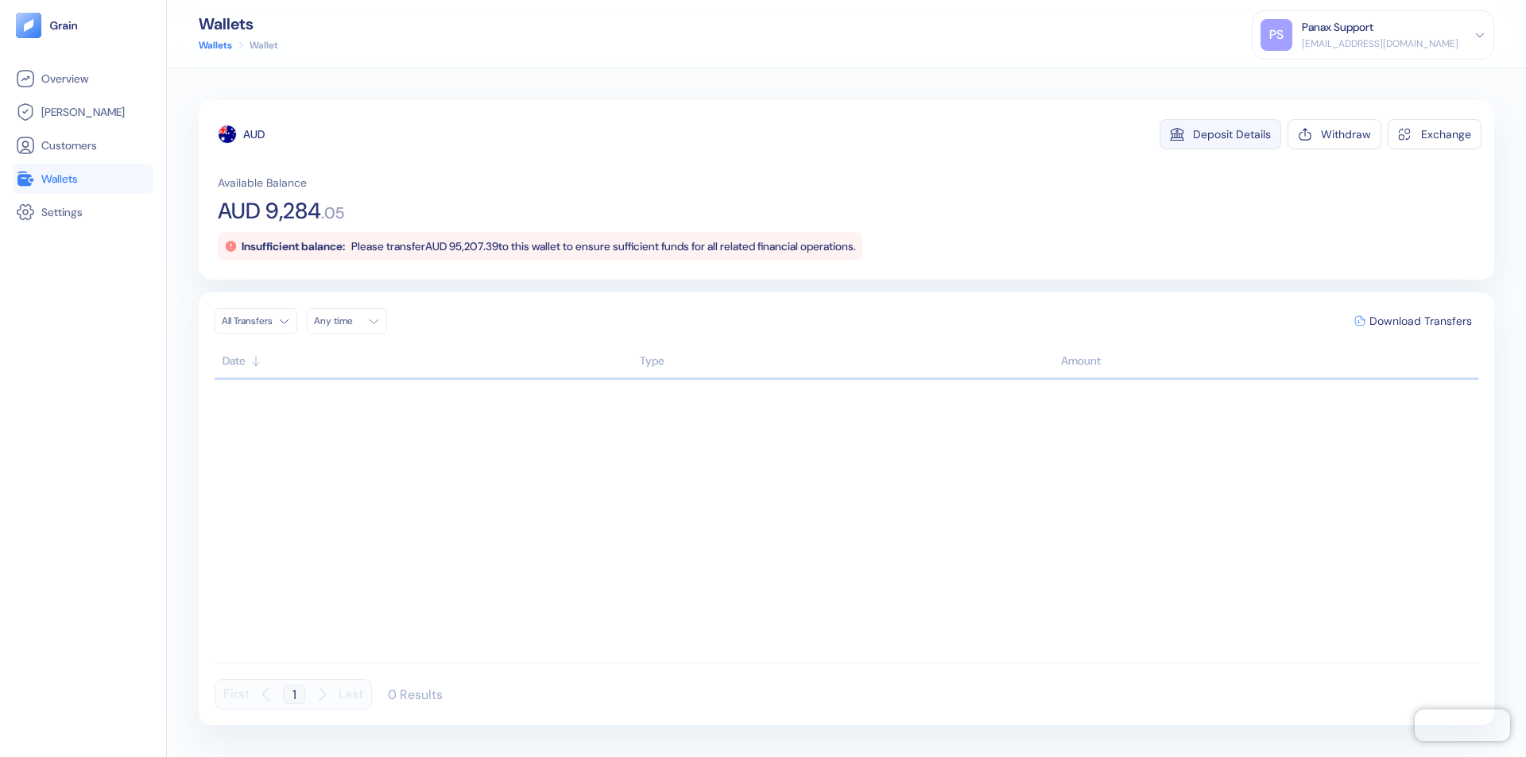
click at [1232, 134] on div "Deposit Details" at bounding box center [1232, 134] width 78 height 11
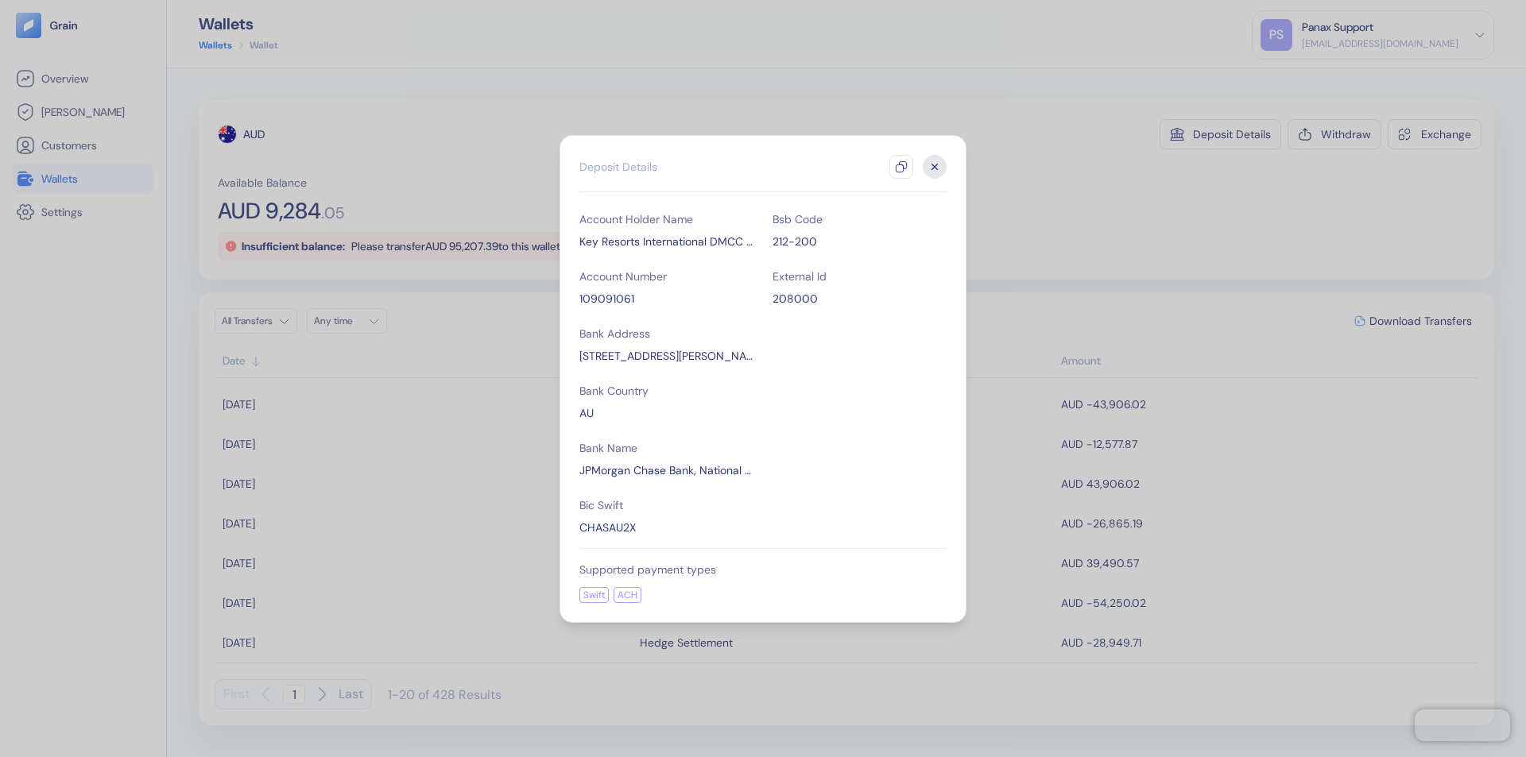
click at [901, 167] on icon "button" at bounding box center [901, 167] width 13 height 13
click at [934, 167] on icon "button" at bounding box center [935, 167] width 6 height 6
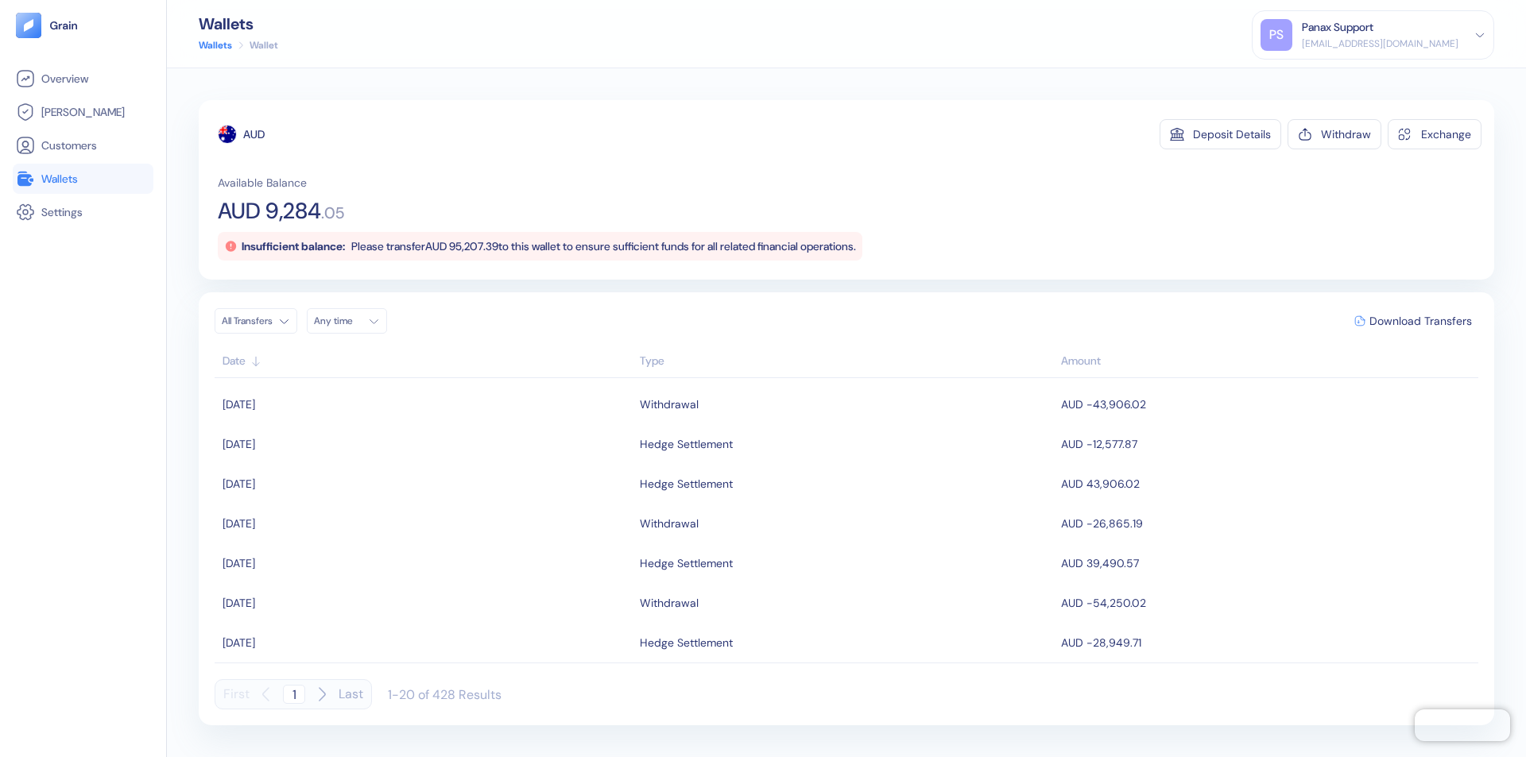
click at [351, 321] on div "Any time" at bounding box center [338, 321] width 48 height 13
click at [426, 470] on button "27" at bounding box center [425, 469] width 19 height 19
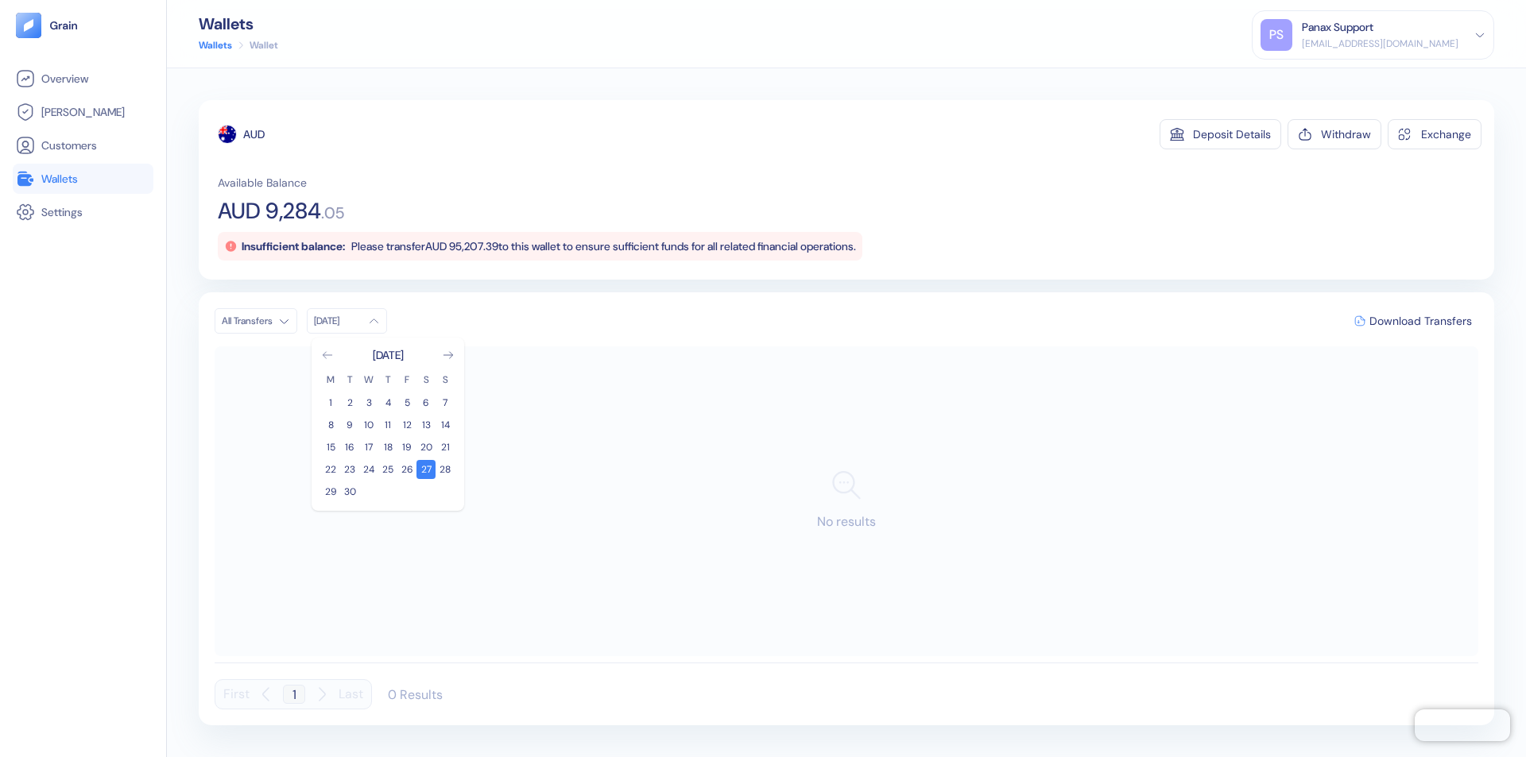
click at [327, 355] on icon "Go to previous month" at bounding box center [327, 355] width 9 height 6
click at [388, 492] on button "28" at bounding box center [387, 491] width 19 height 19
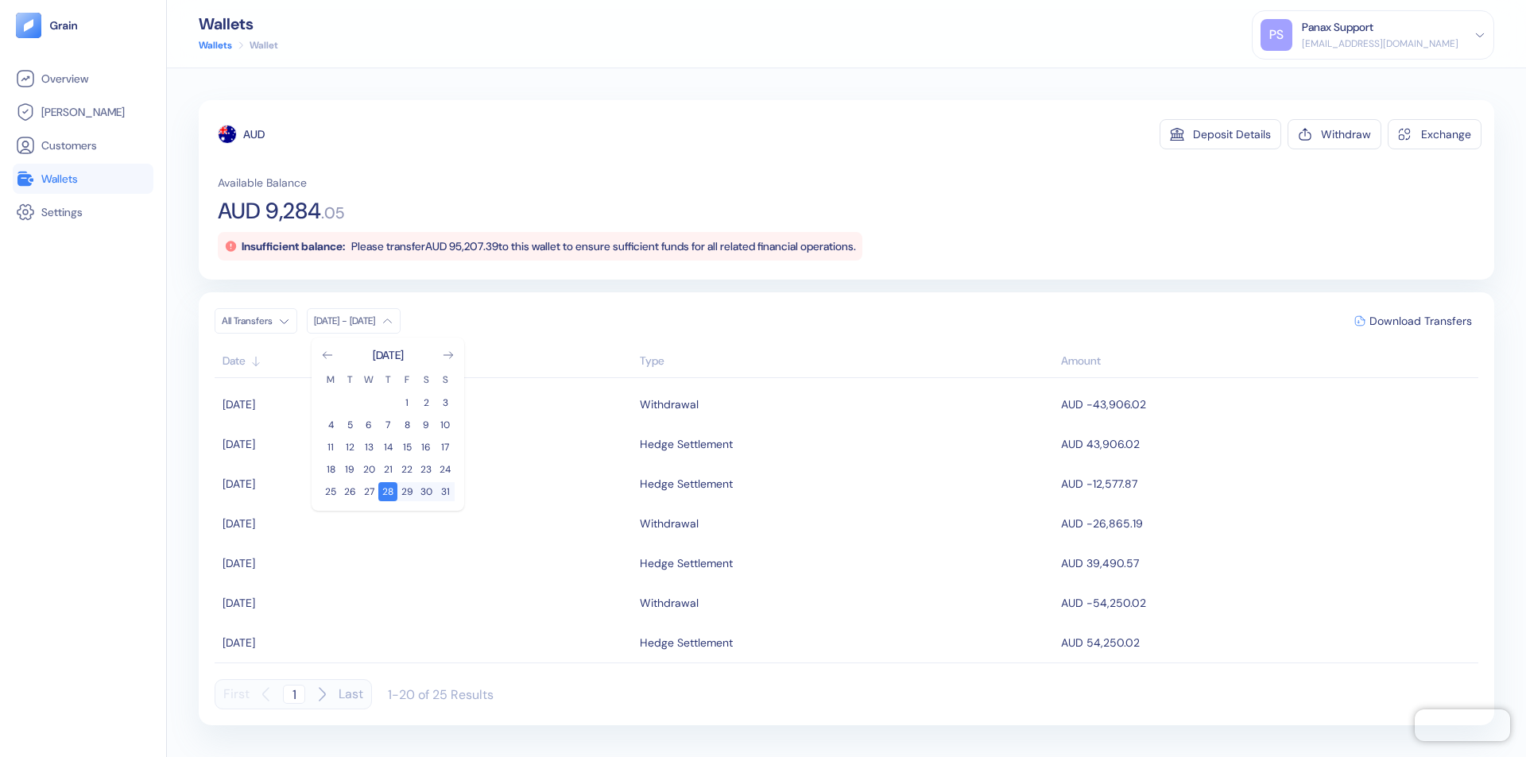
click at [254, 134] on div "AUD" at bounding box center [253, 134] width 21 height 16
click at [1420, 321] on span "Download Transfers" at bounding box center [1420, 320] width 103 height 11
click at [83, 179] on link "Wallets" at bounding box center [83, 178] width 134 height 19
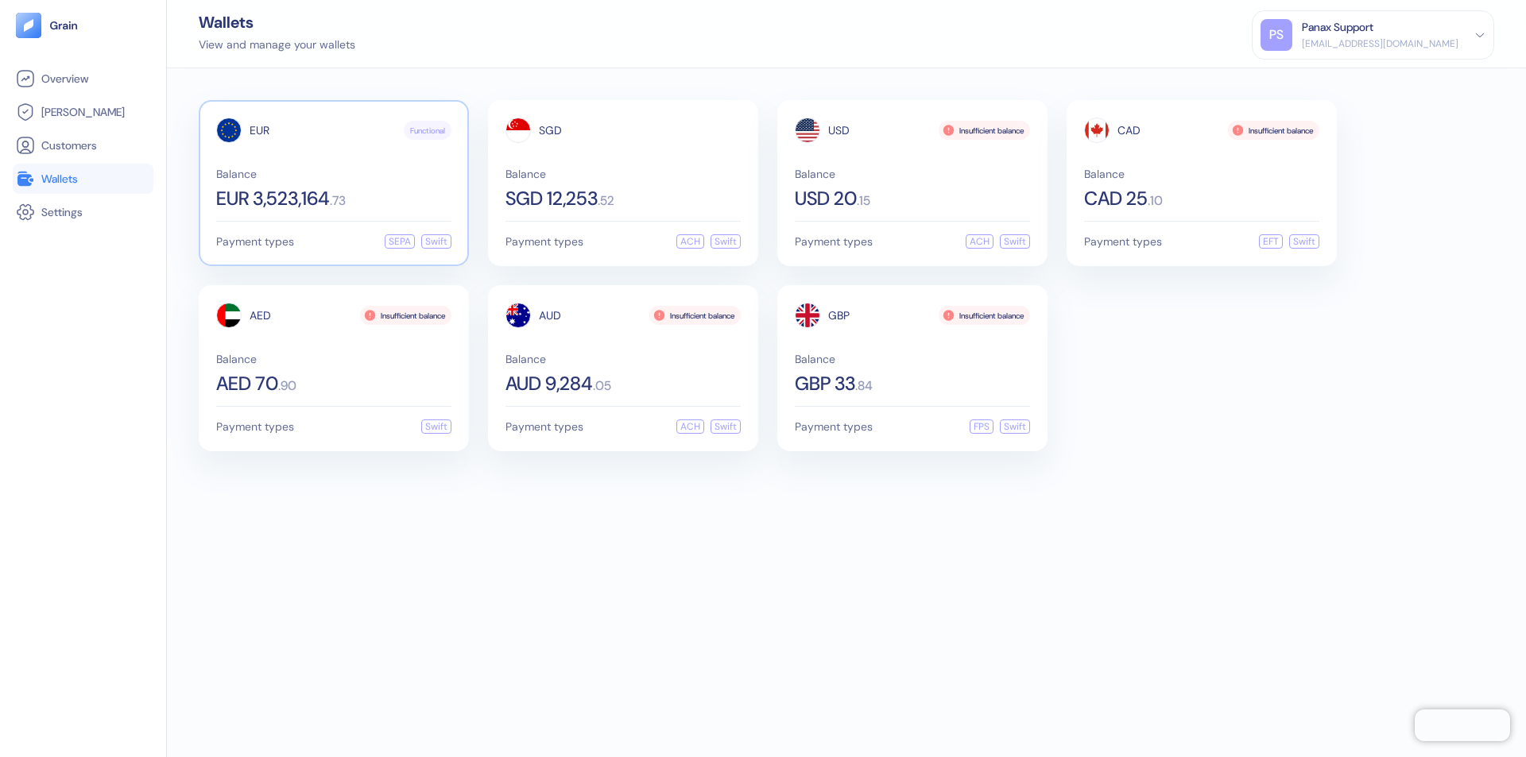
click at [259, 130] on span "EUR" at bounding box center [260, 130] width 20 height 11
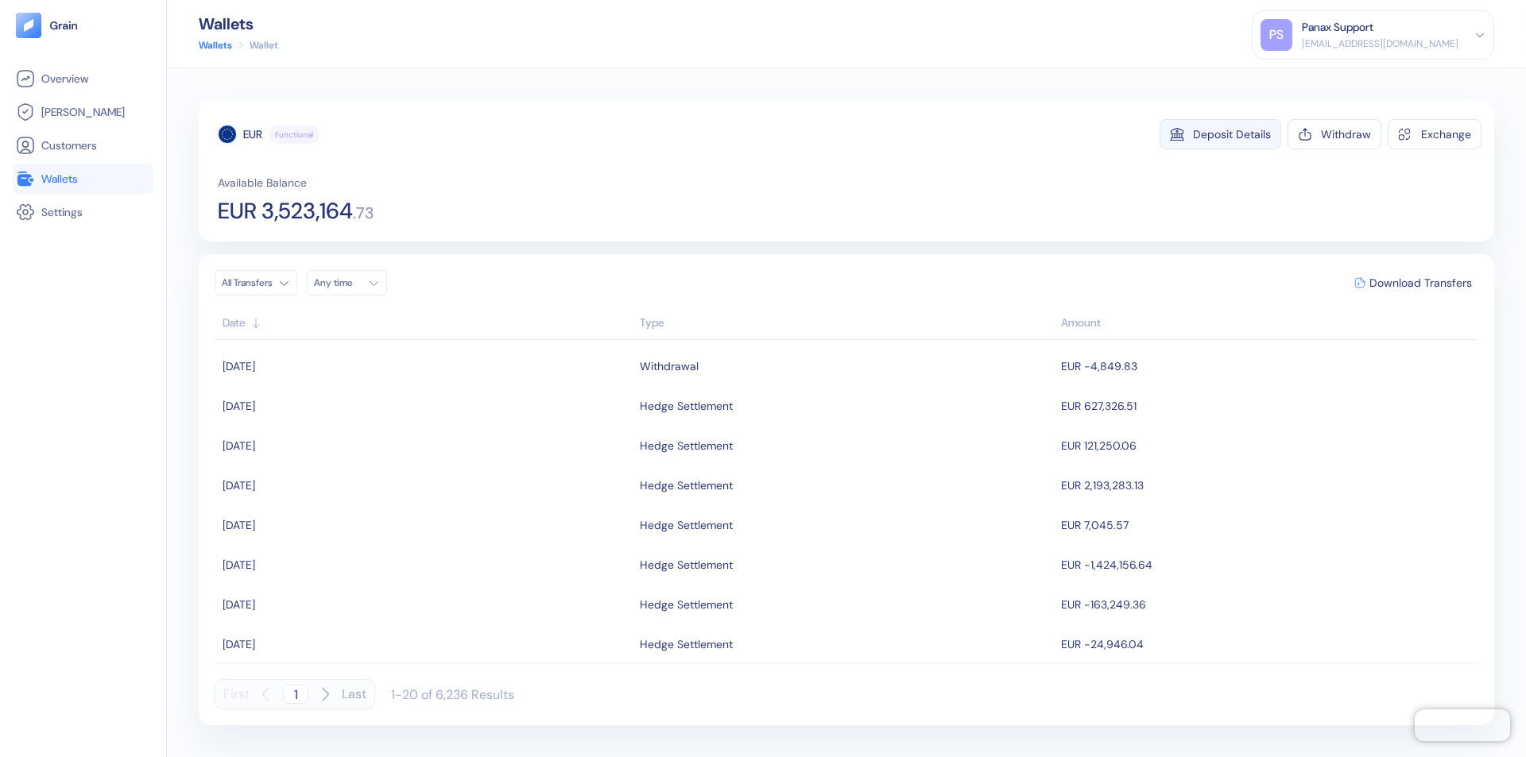
click at [1232, 134] on div "Deposit Details" at bounding box center [1232, 134] width 78 height 11
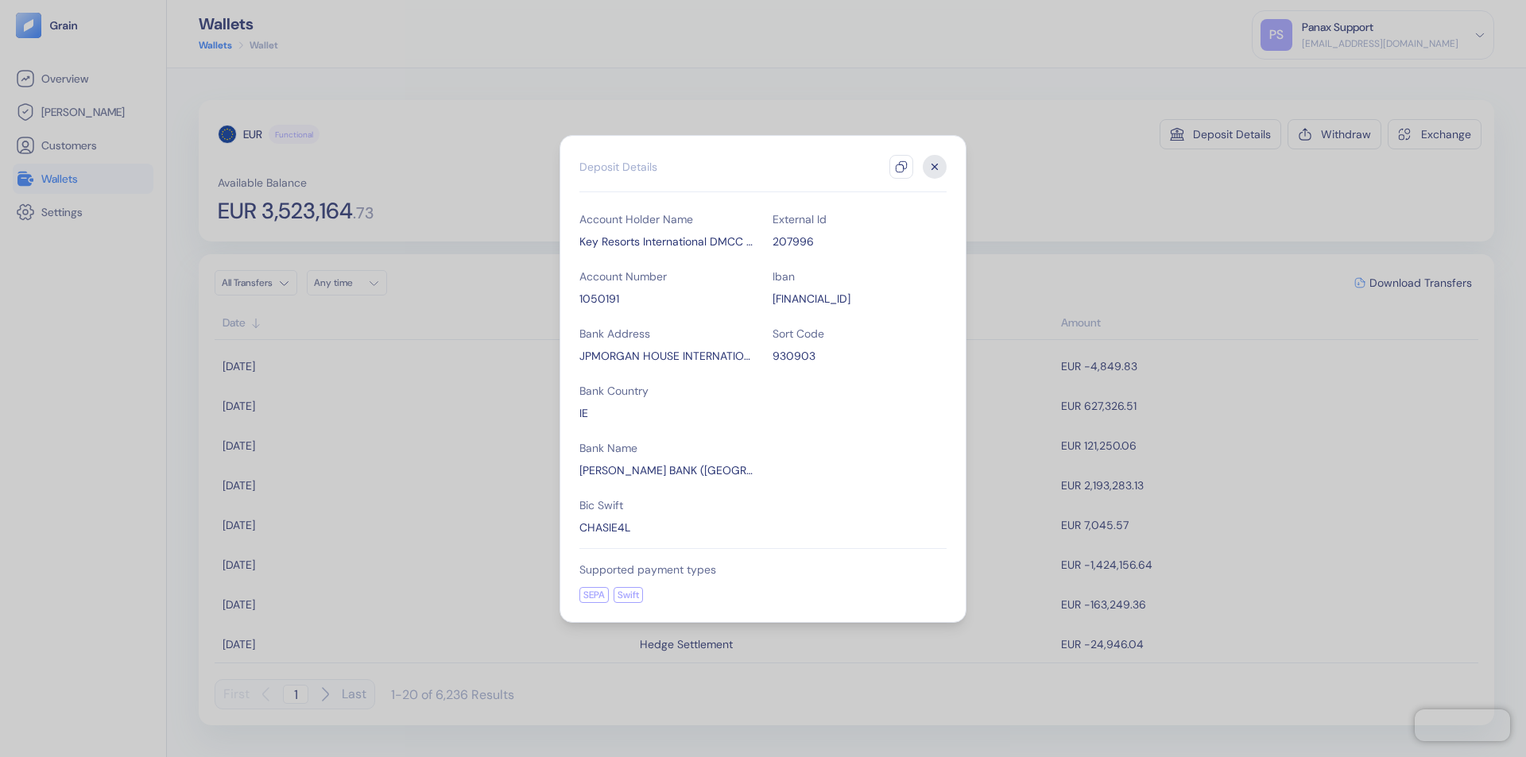
click at [901, 167] on icon "button" at bounding box center [901, 167] width 13 height 13
click at [934, 167] on icon "button" at bounding box center [935, 167] width 6 height 6
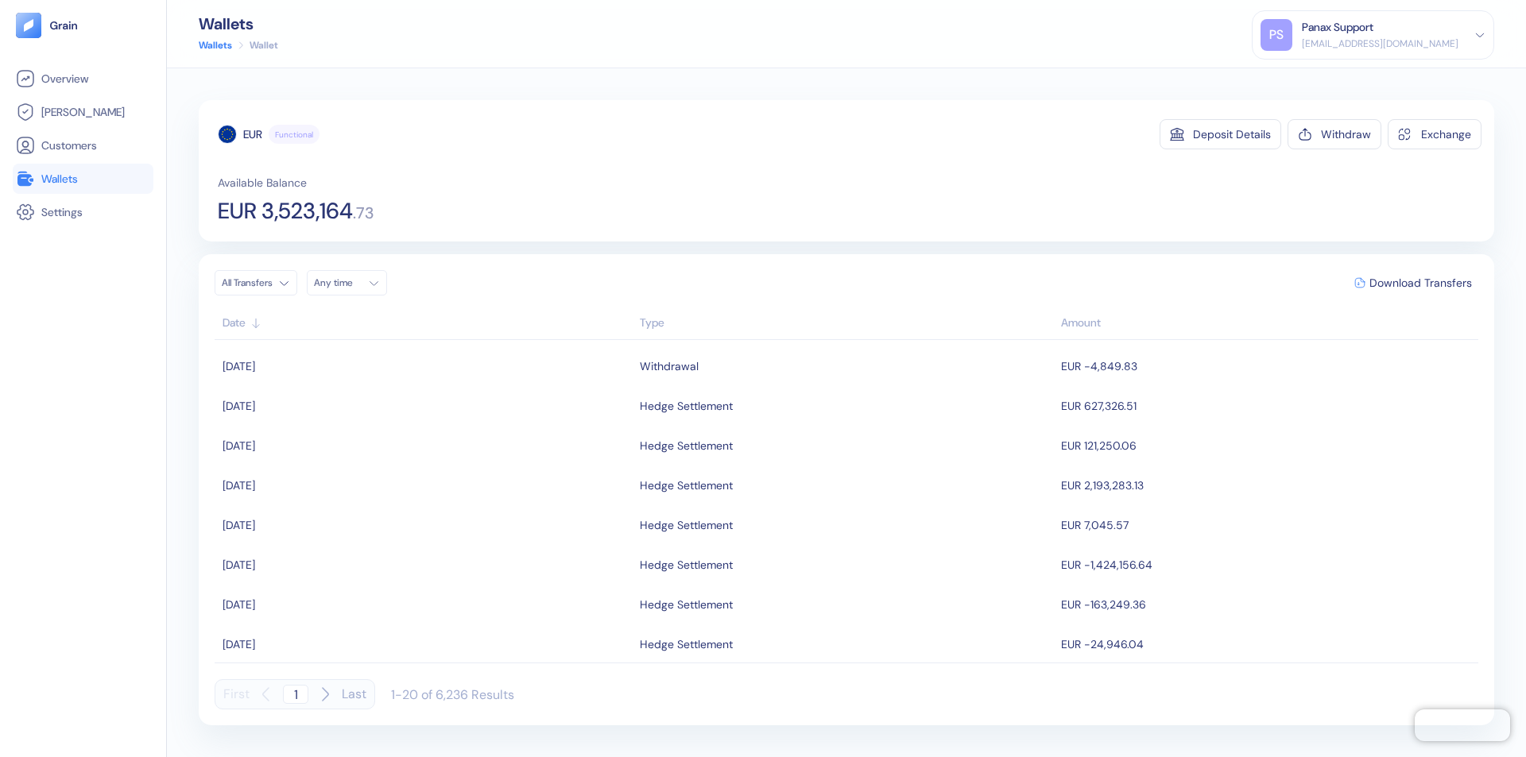
click at [351, 283] on div "Any time" at bounding box center [338, 283] width 48 height 13
click at [426, 431] on button "27" at bounding box center [425, 431] width 19 height 19
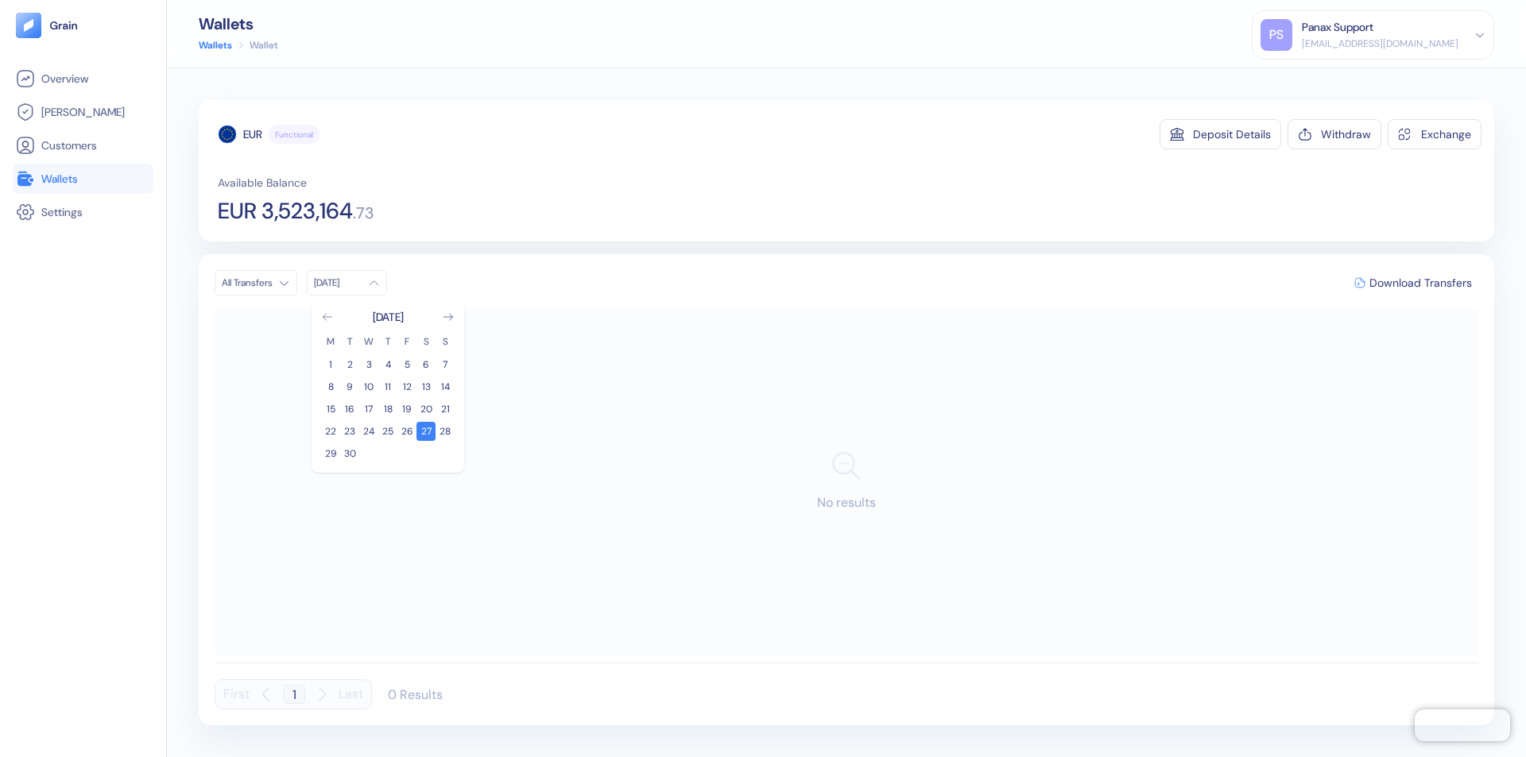
click at [327, 317] on icon "Go to previous month" at bounding box center [327, 317] width 9 height 6
click at [388, 454] on button "28" at bounding box center [387, 453] width 19 height 19
click at [253, 134] on div "EUR" at bounding box center [252, 134] width 19 height 16
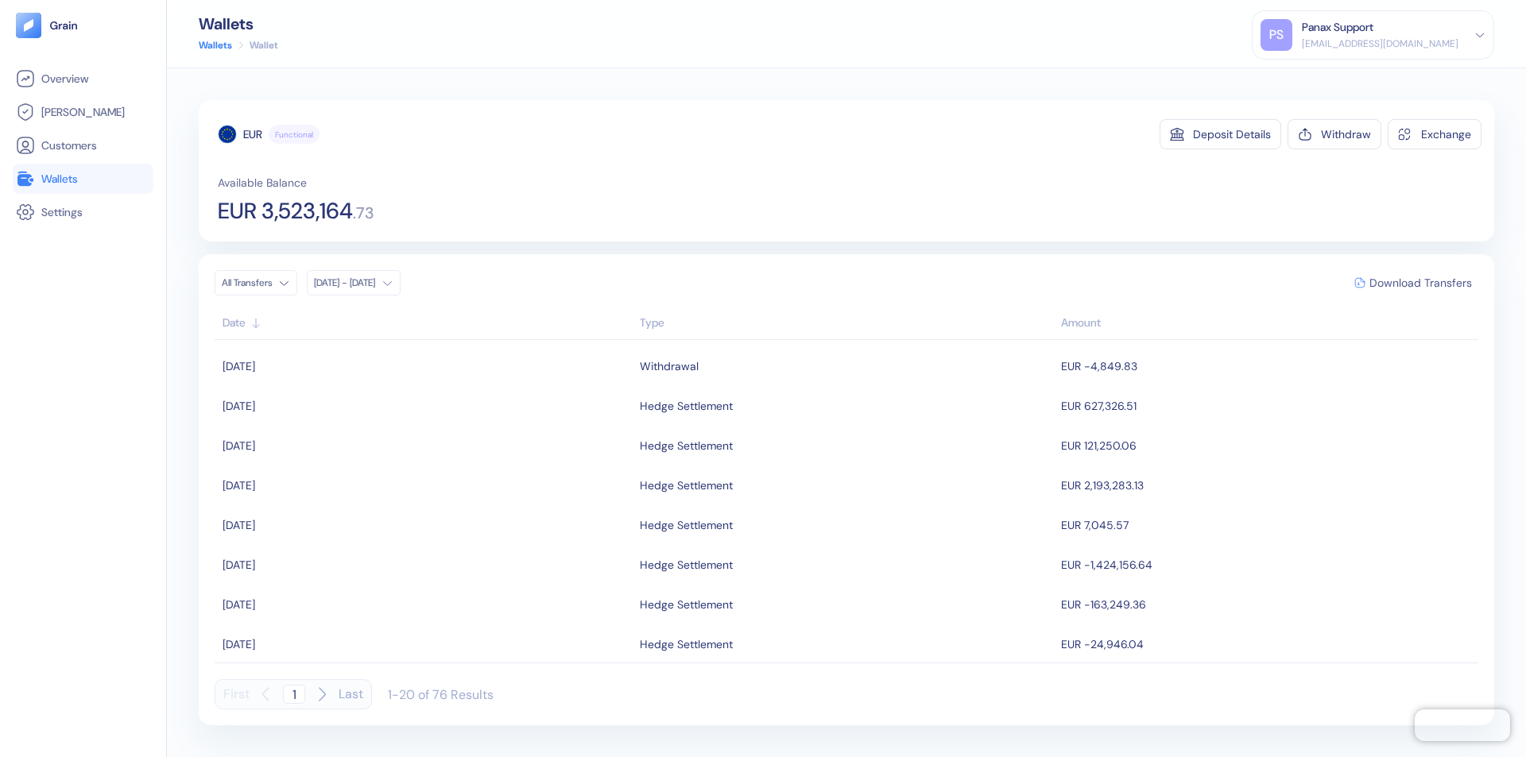
click at [1420, 283] on span "Download Transfers" at bounding box center [1420, 282] width 103 height 11
click at [83, 179] on link "Wallets" at bounding box center [83, 178] width 134 height 19
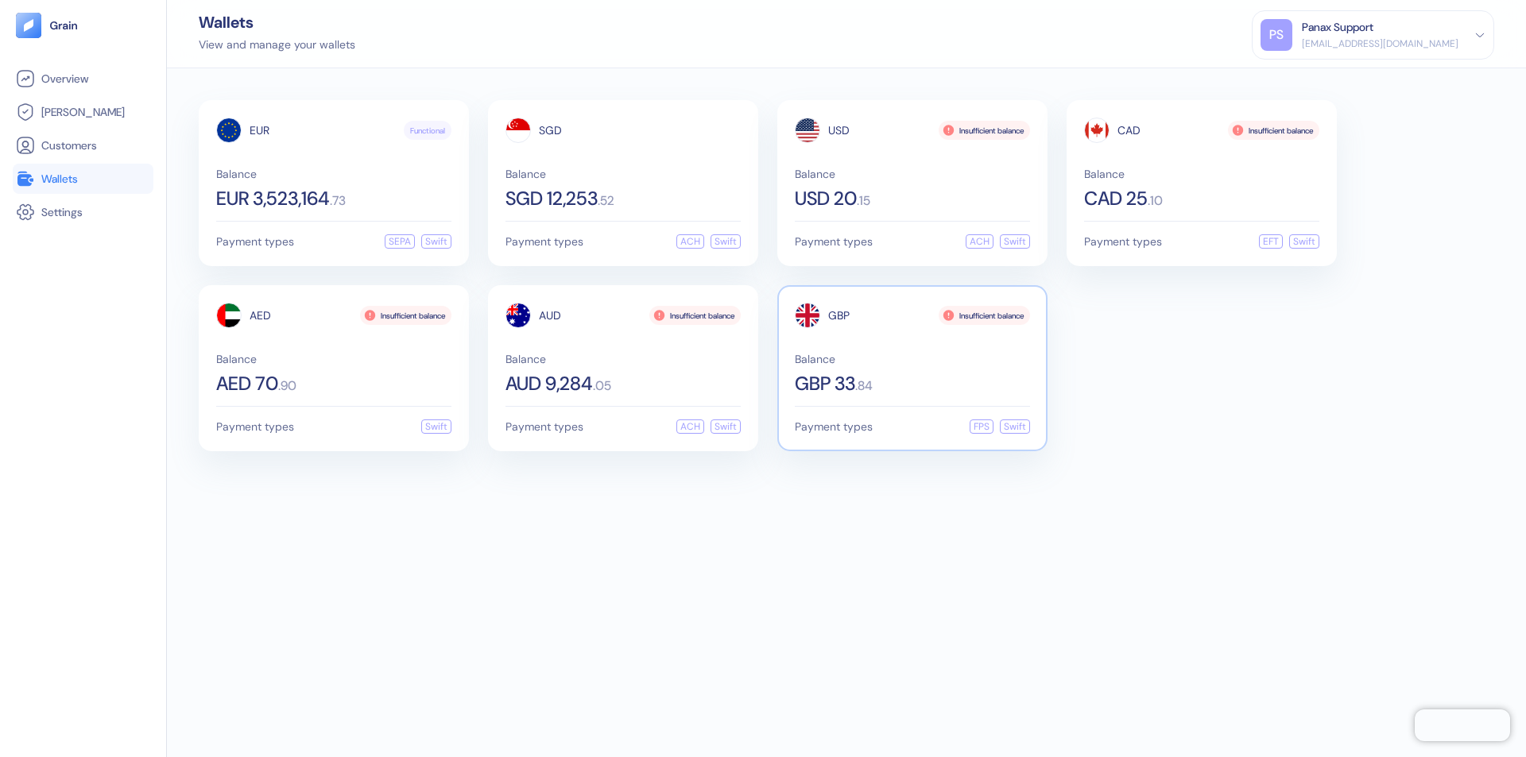
click at [838, 315] on span "GBP" at bounding box center [838, 315] width 21 height 11
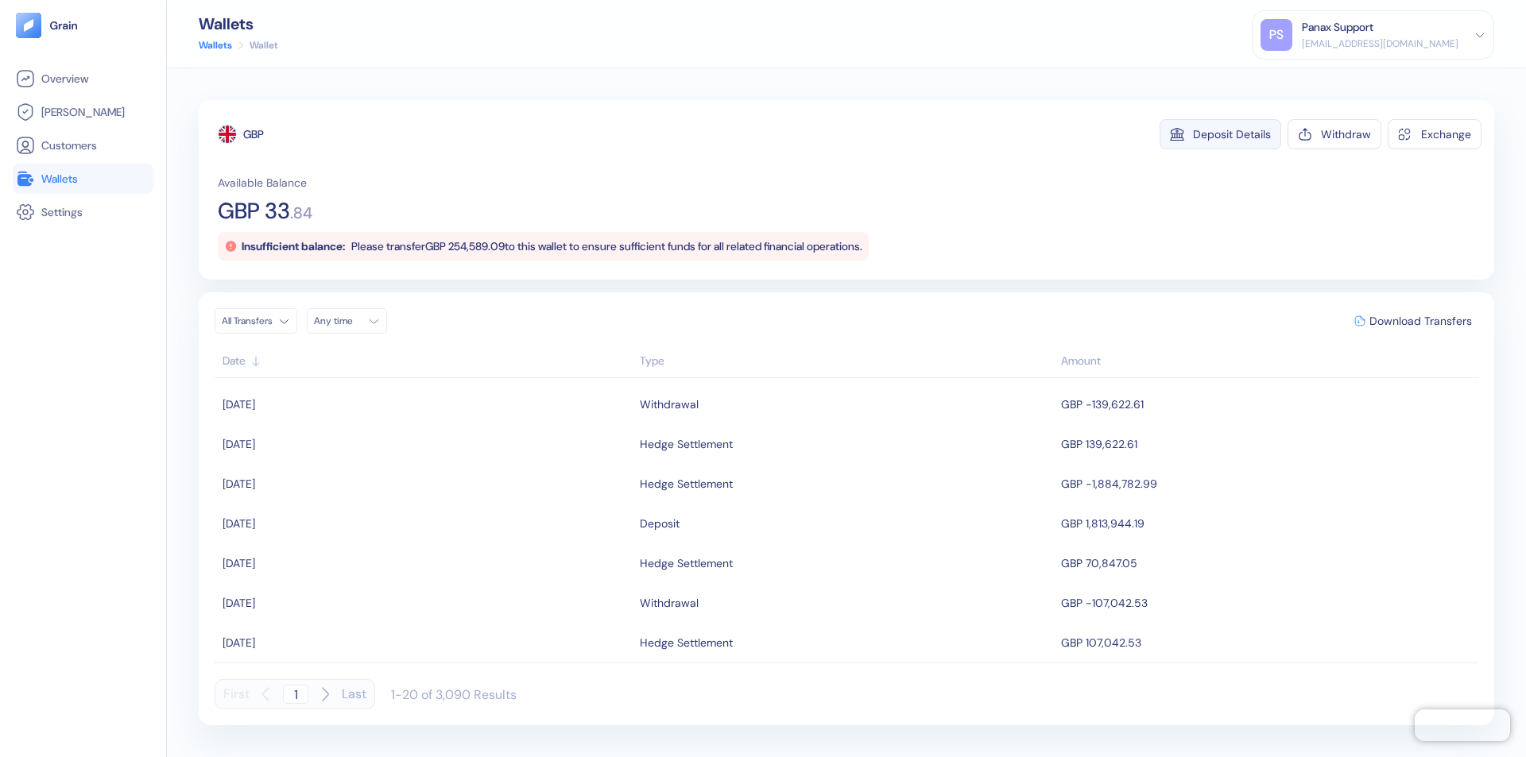
click at [1232, 134] on div "Deposit Details" at bounding box center [1232, 134] width 78 height 11
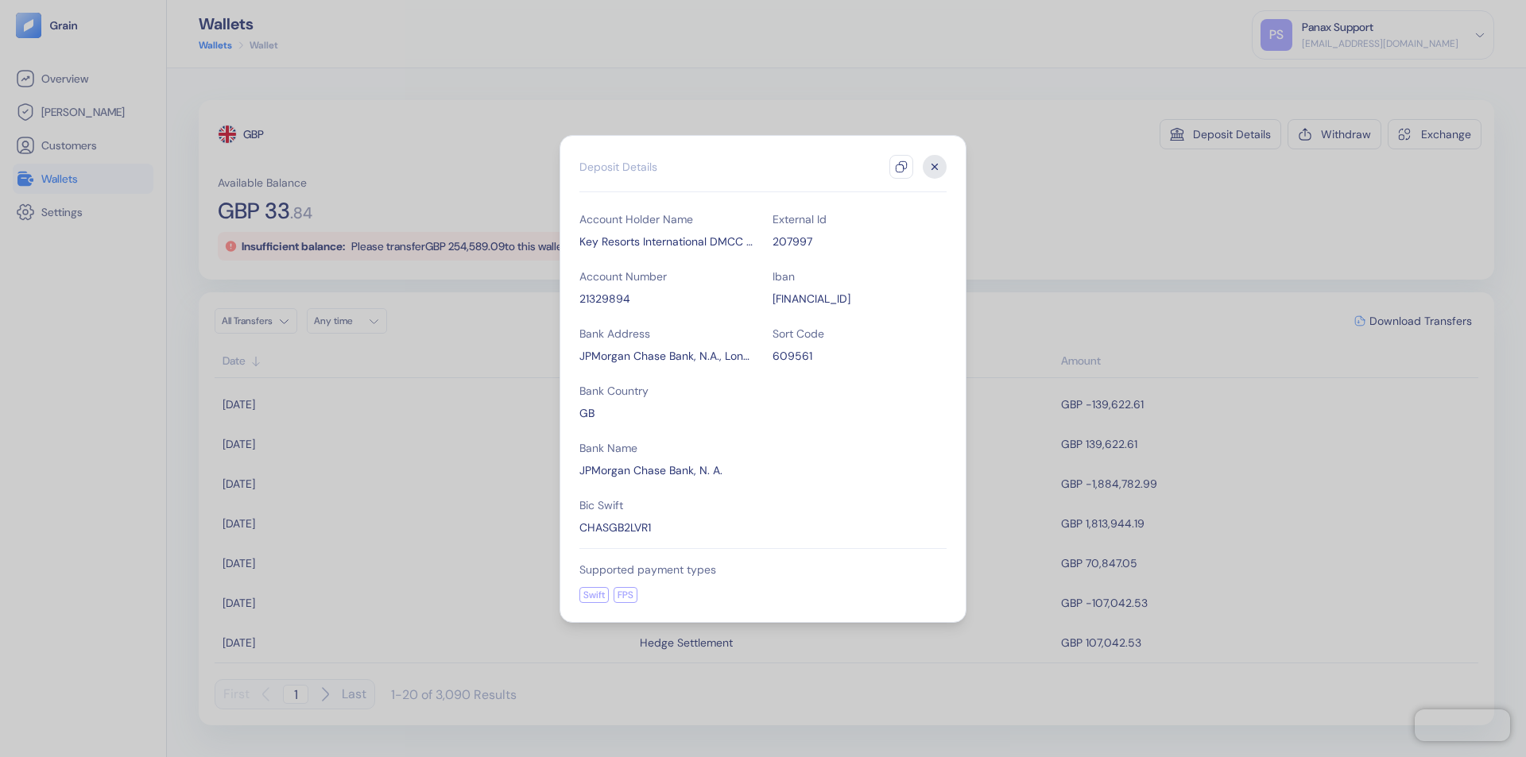
click at [901, 167] on icon "button" at bounding box center [901, 167] width 13 height 13
click at [934, 167] on icon "button" at bounding box center [935, 167] width 6 height 6
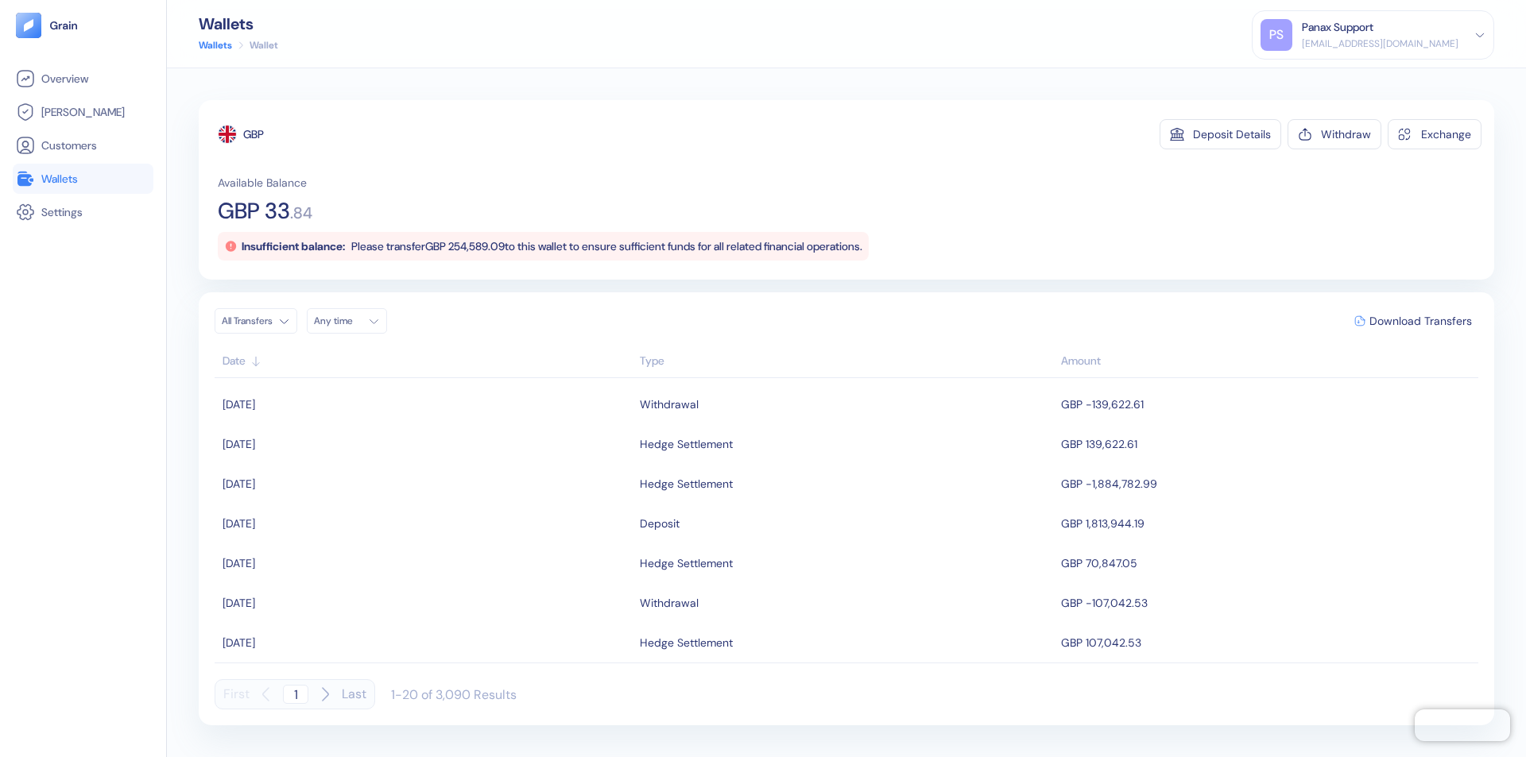
click at [351, 321] on div "Any time" at bounding box center [338, 321] width 48 height 13
click at [426, 470] on button "27" at bounding box center [425, 469] width 19 height 19
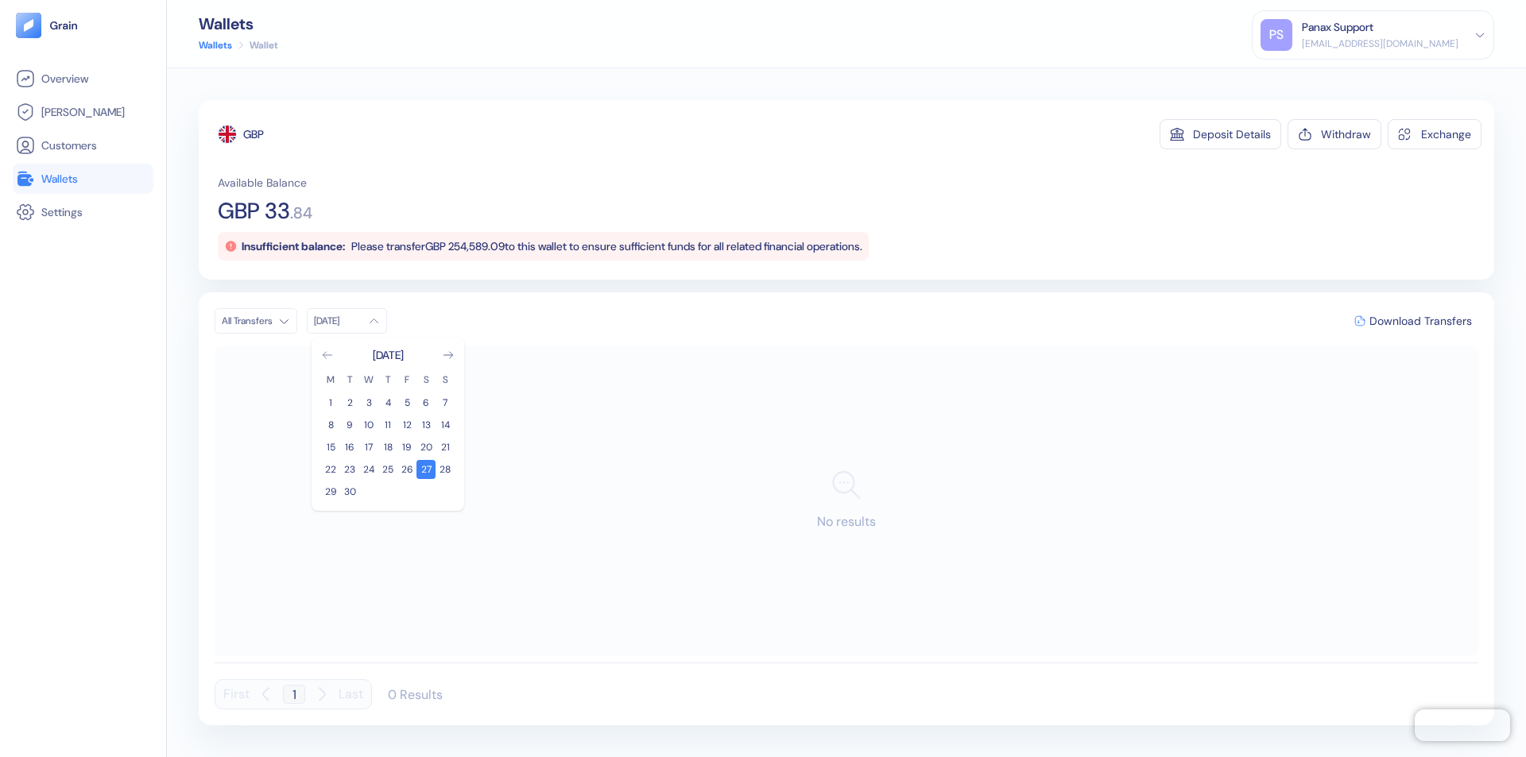
click at [327, 355] on icon "Go to previous month" at bounding box center [327, 355] width 9 height 6
click at [388, 492] on button "28" at bounding box center [387, 491] width 19 height 19
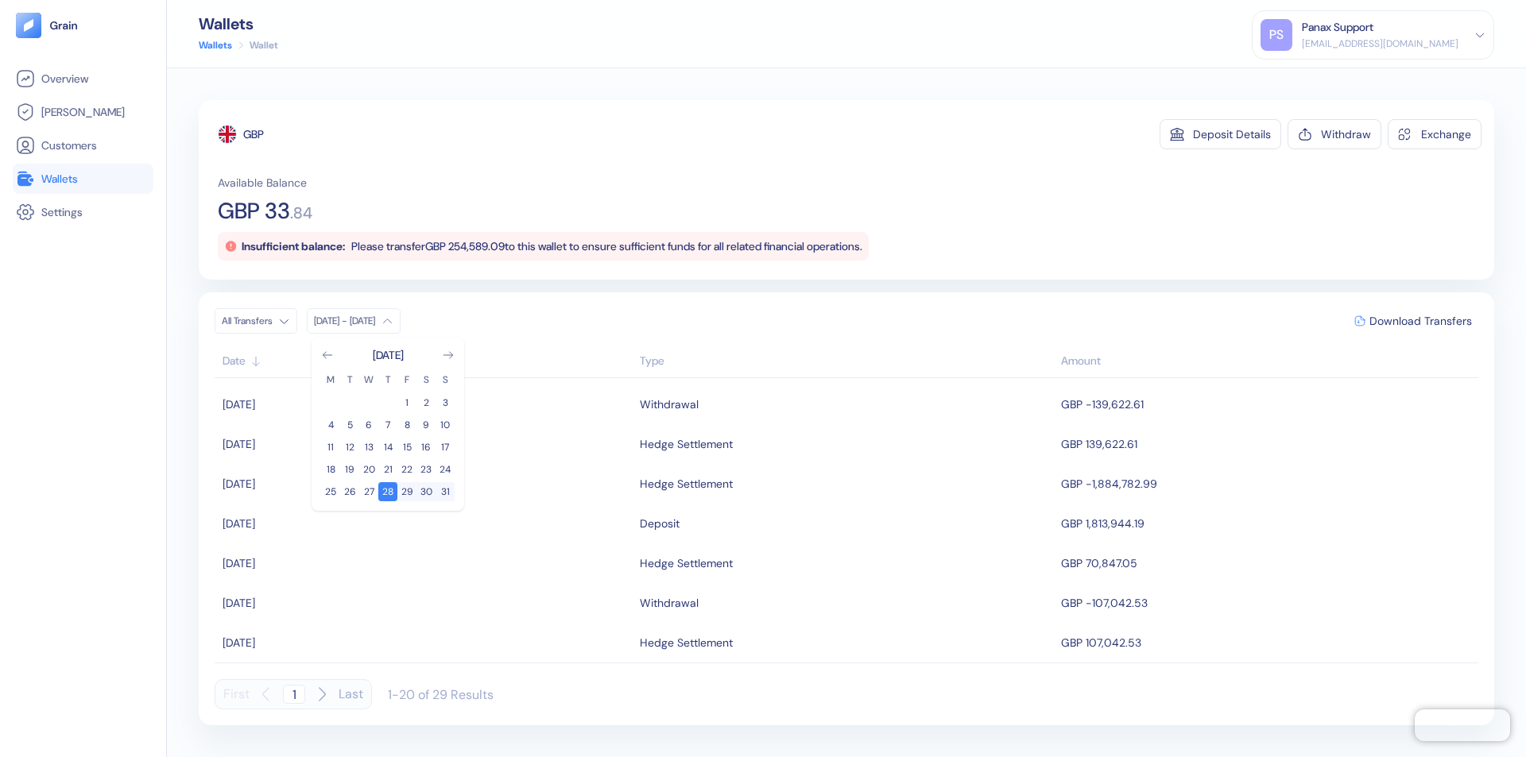
click at [254, 134] on div "GBP" at bounding box center [253, 134] width 21 height 16
click at [1420, 321] on span "Download Transfers" at bounding box center [1420, 320] width 103 height 11
click at [1373, 35] on div "Panax Support" at bounding box center [1338, 27] width 72 height 17
click at [1325, 79] on div "Sign Out" at bounding box center [1303, 79] width 44 height 17
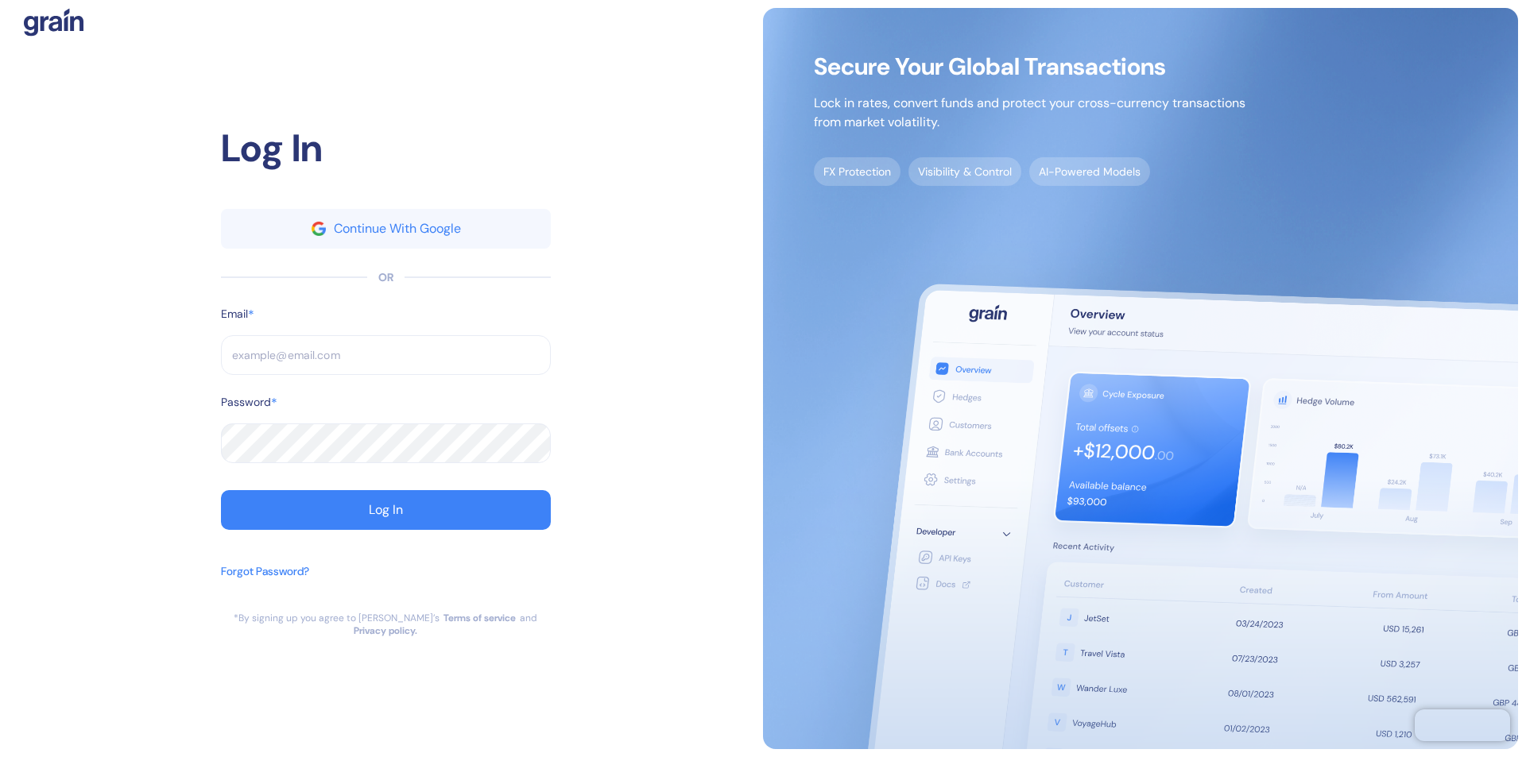
click at [385, 362] on input "text" at bounding box center [386, 355] width 330 height 40
type input "[EMAIL_ADDRESS][DOMAIN_NAME]"
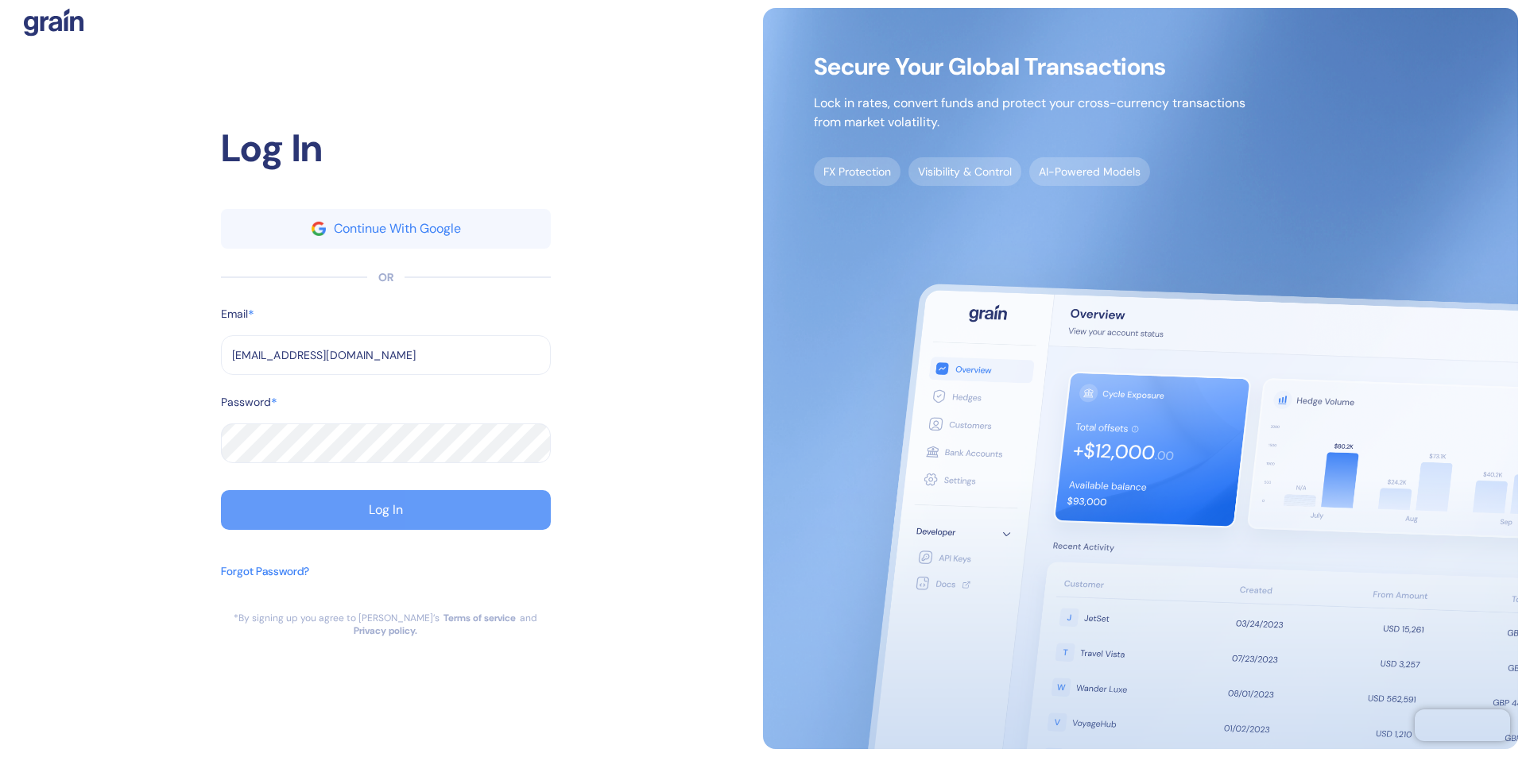
click at [385, 516] on div "Log In" at bounding box center [386, 510] width 34 height 13
